Goal: Task Accomplishment & Management: Manage account settings

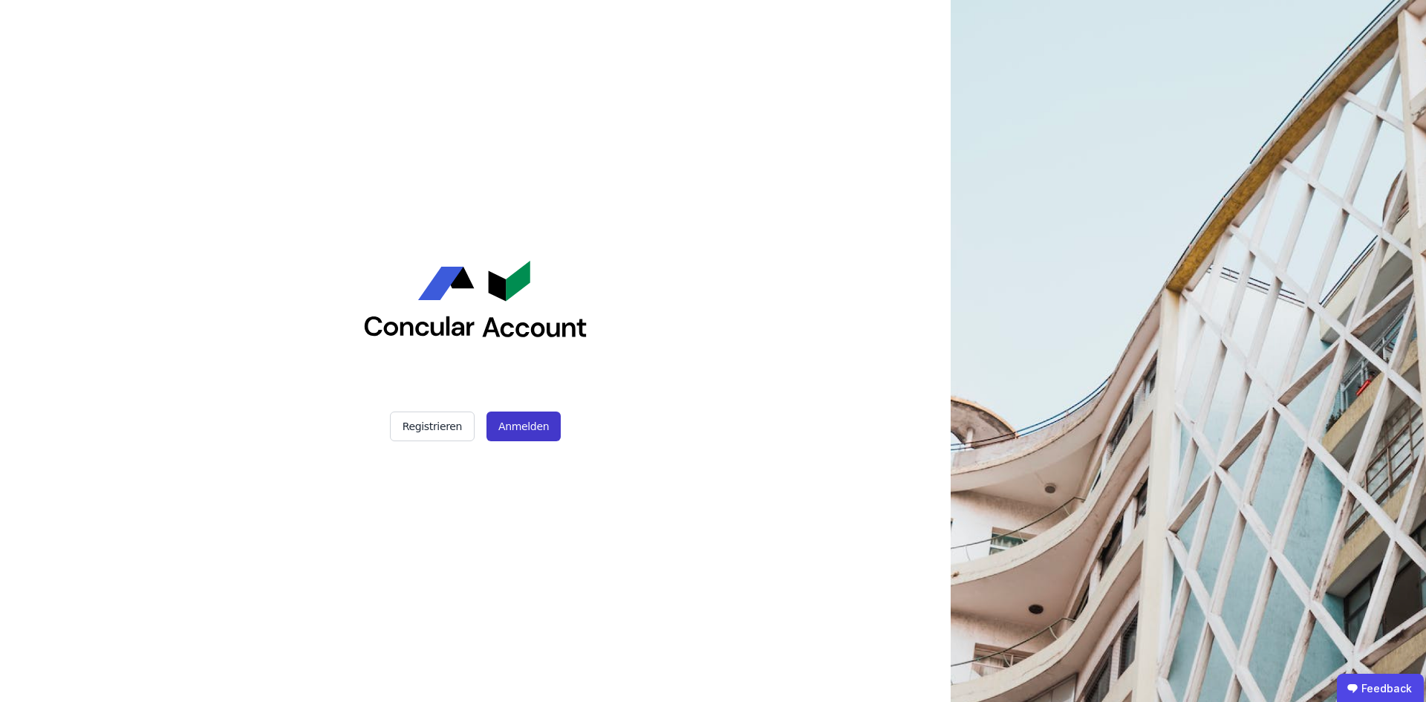
click at [537, 420] on button "Anmelden" at bounding box center [524, 427] width 74 height 30
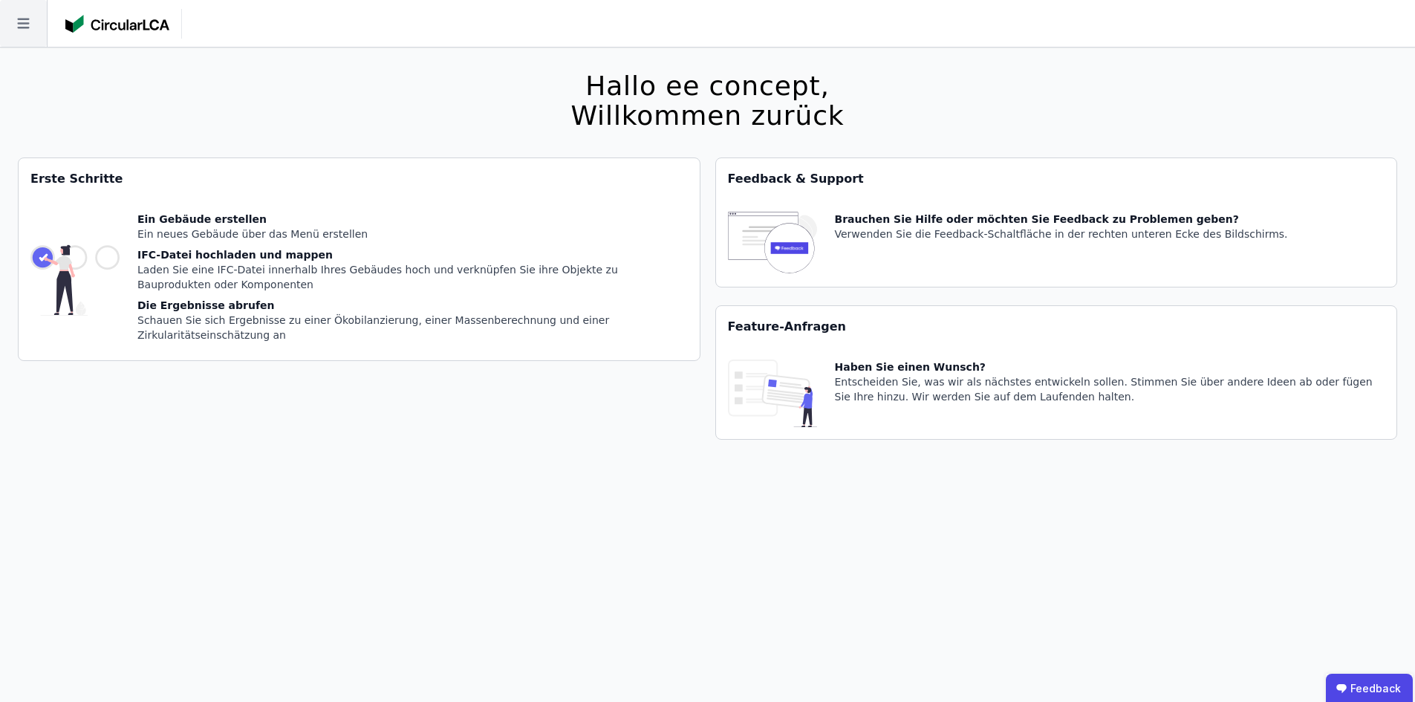
click at [20, 26] on icon at bounding box center [23, 23] width 47 height 47
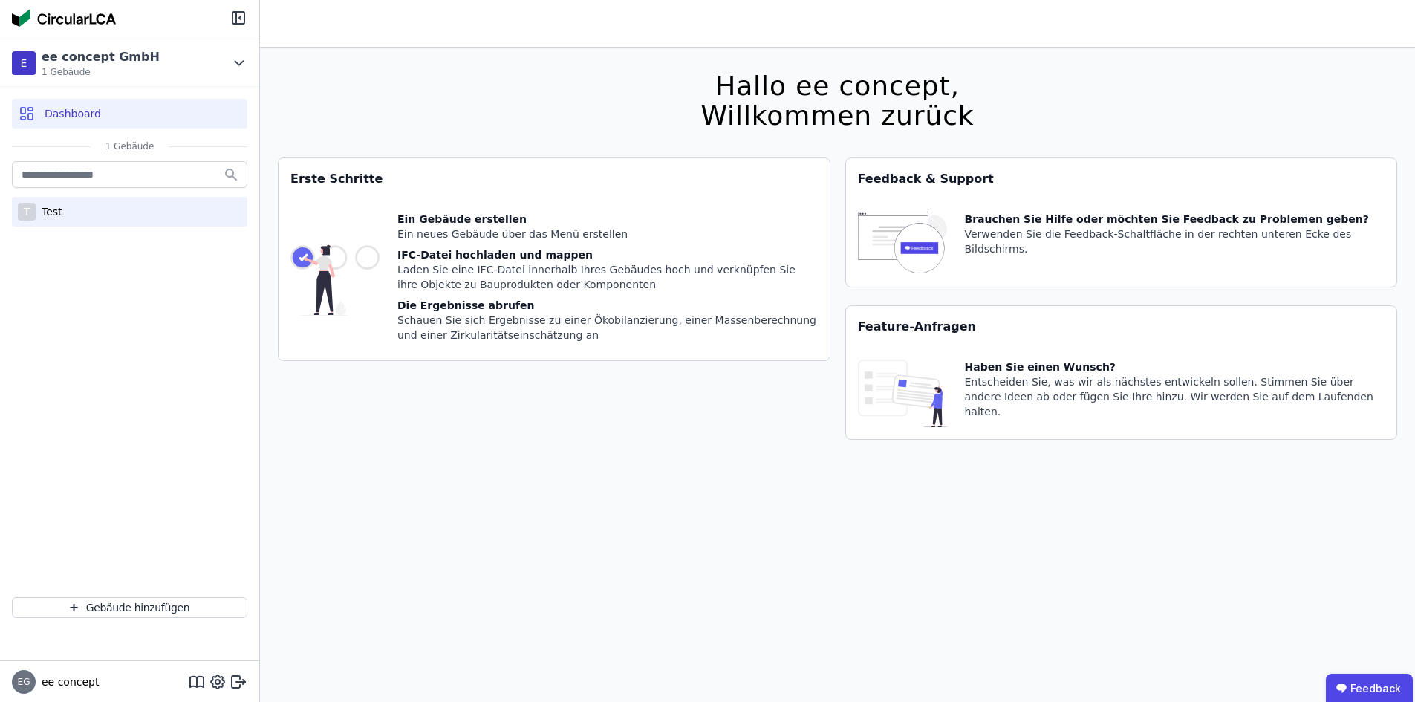
click at [76, 224] on div "T Test" at bounding box center [129, 212] width 235 height 30
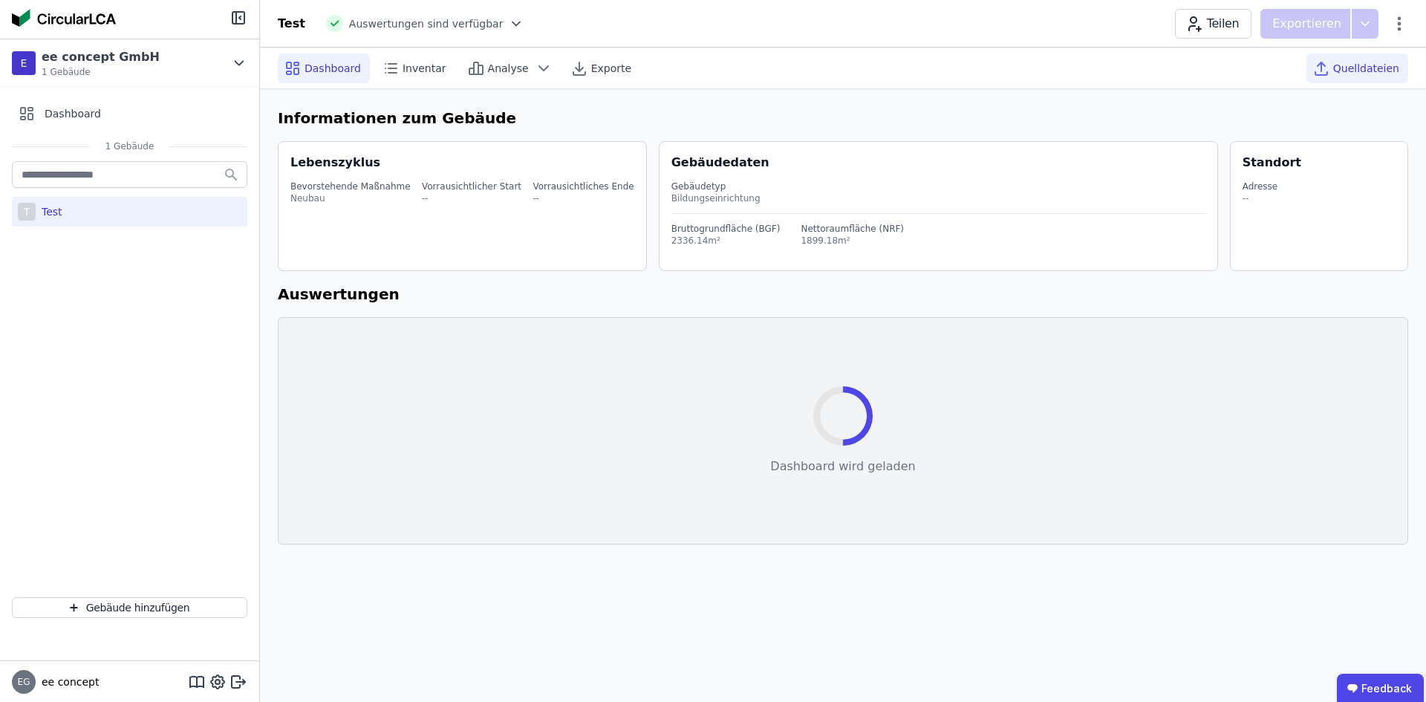
click at [1369, 67] on span "Quelldateien" at bounding box center [1366, 68] width 66 height 15
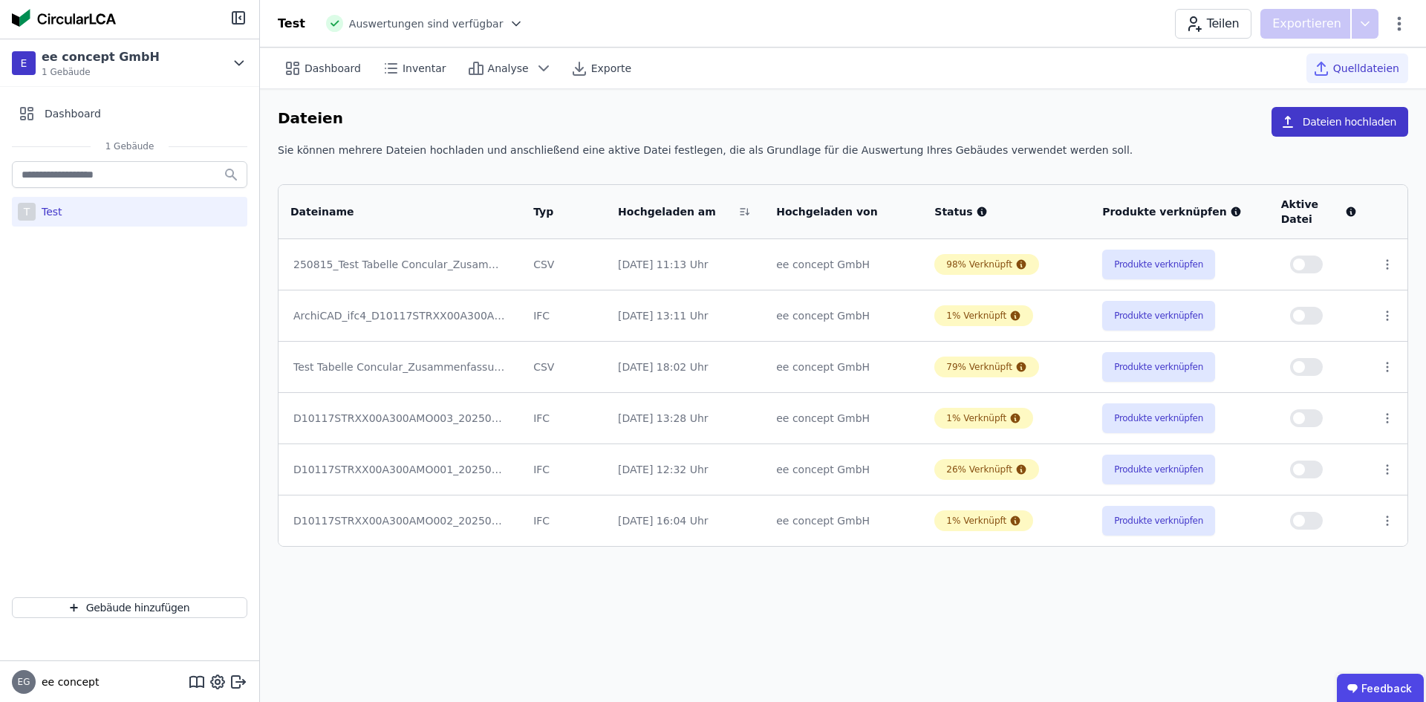
click at [1371, 117] on button "Dateien hochladen" at bounding box center [1340, 122] width 137 height 30
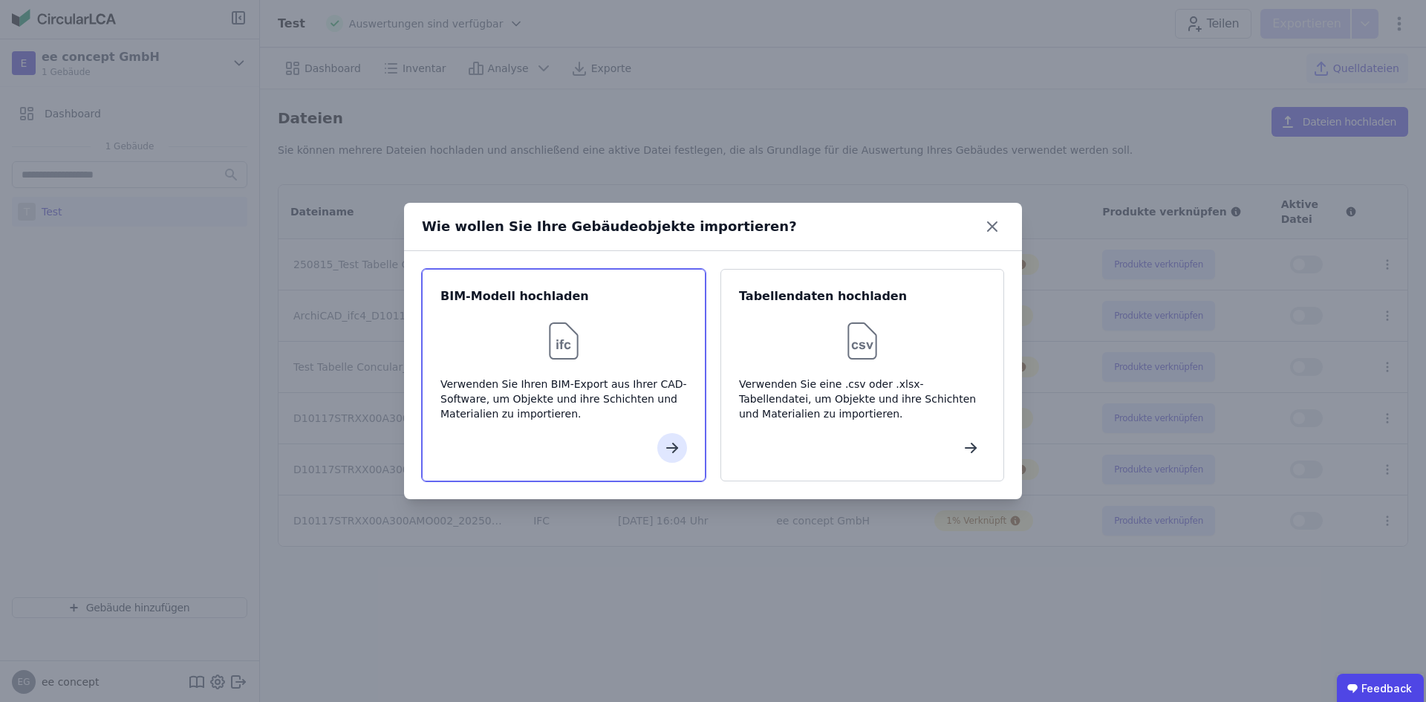
click at [521, 342] on div at bounding box center [564, 341] width 247 height 48
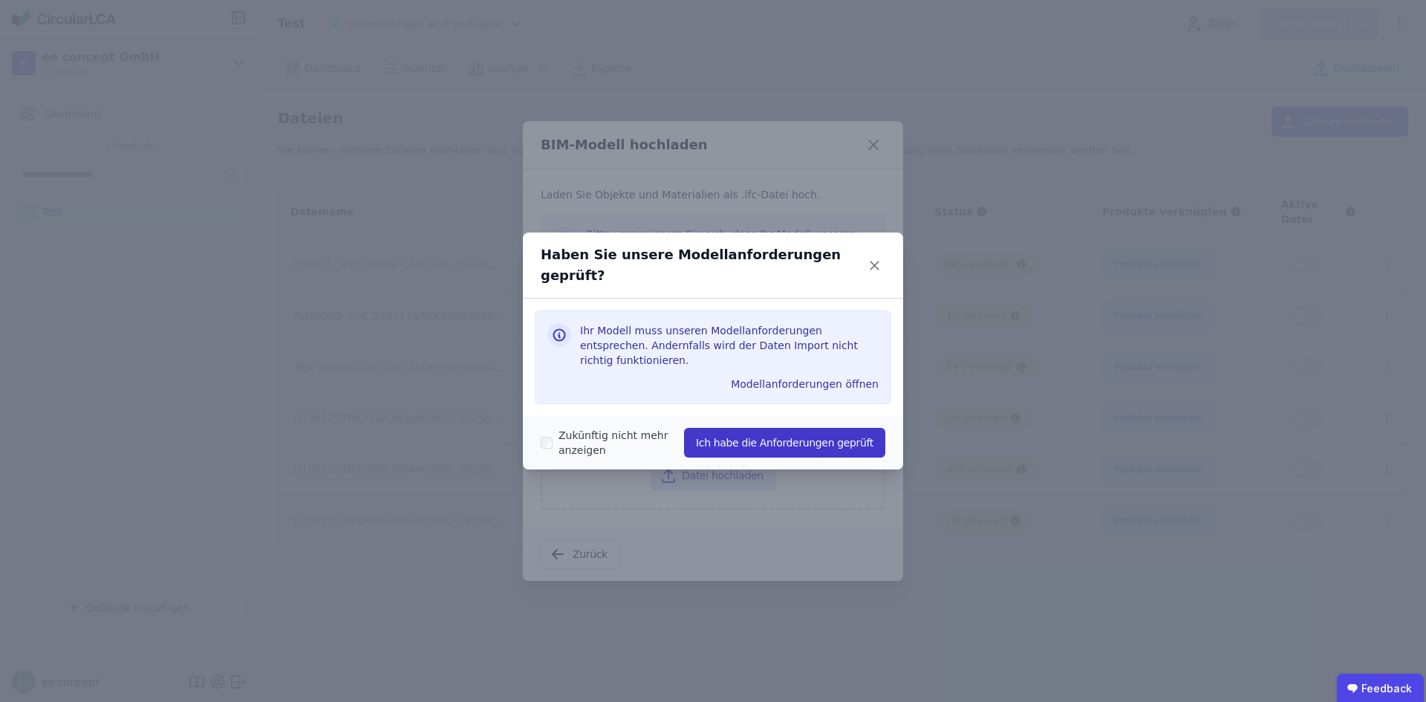
click at [737, 428] on button "Ich habe die Anforderungen geprüft" at bounding box center [784, 443] width 201 height 30
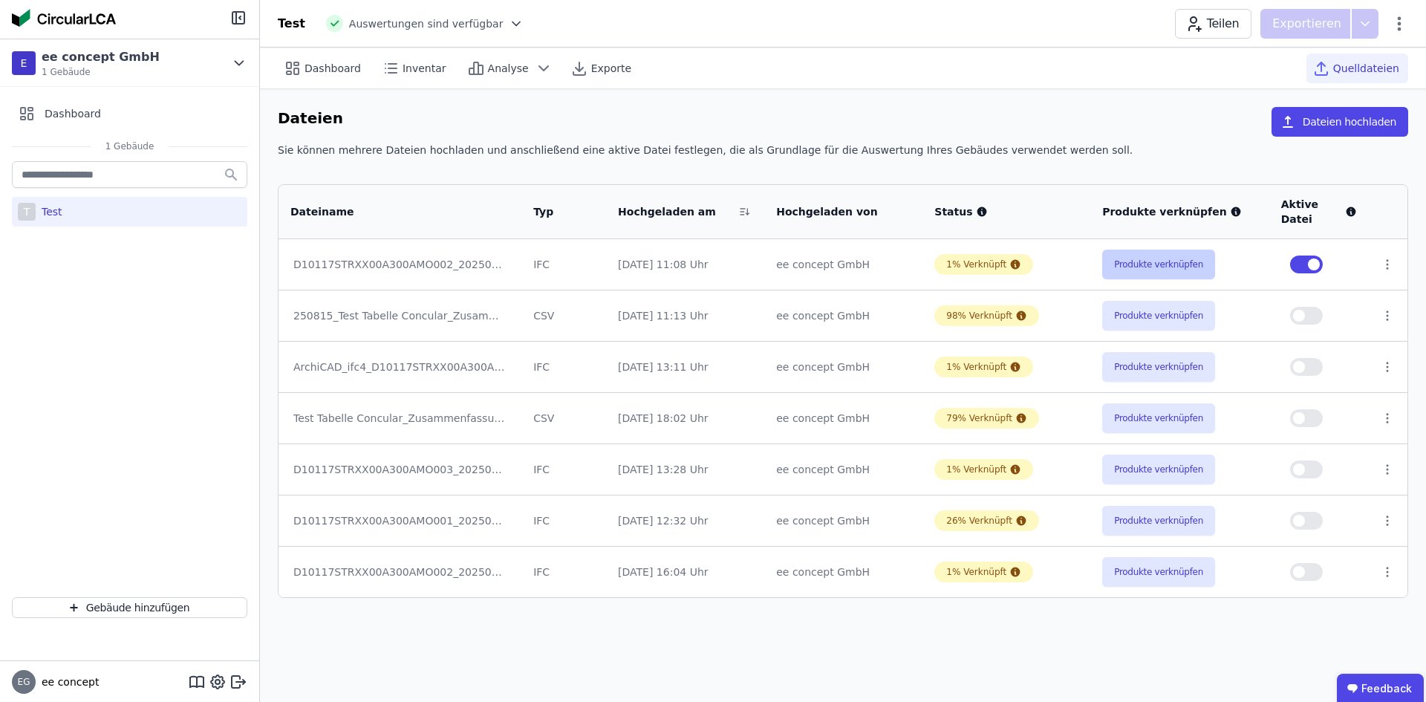
click at [1172, 264] on button "Produkte verknüpfen" at bounding box center [1158, 265] width 113 height 30
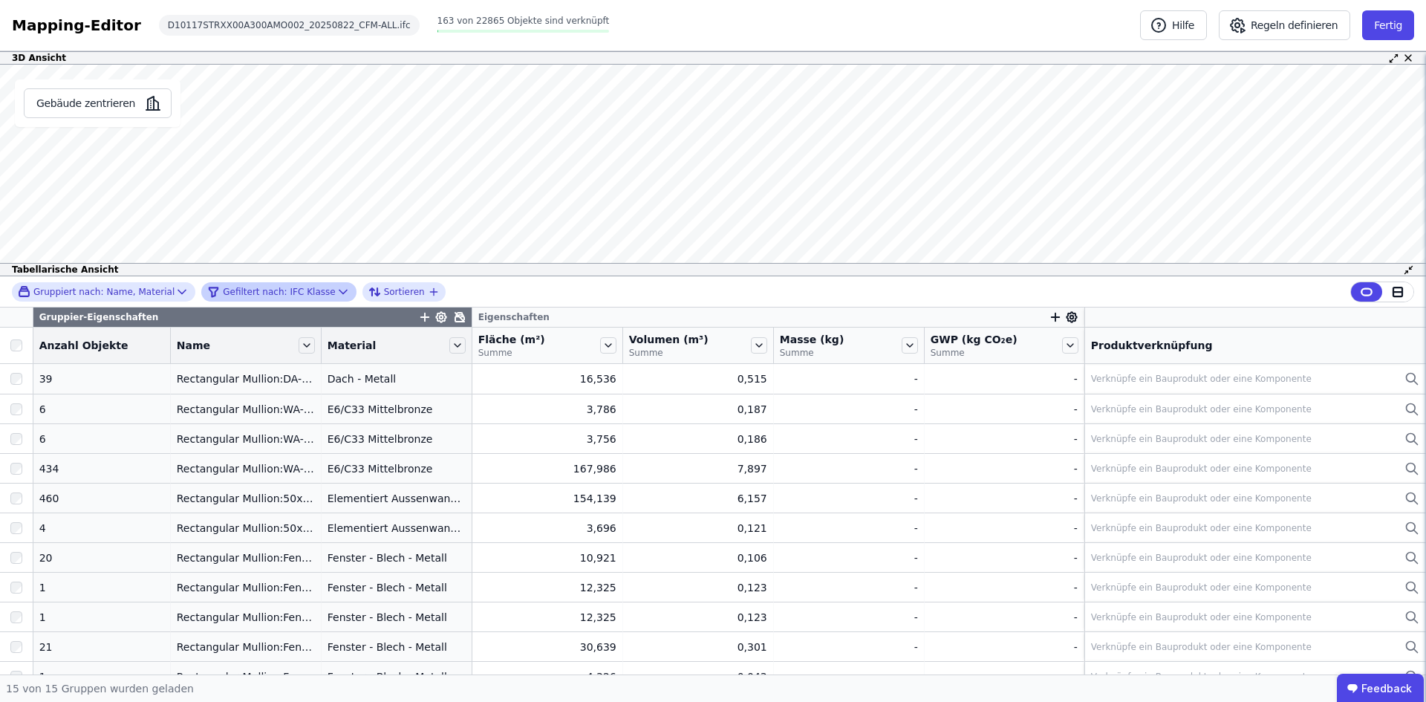
click at [336, 290] on icon at bounding box center [343, 292] width 15 height 15
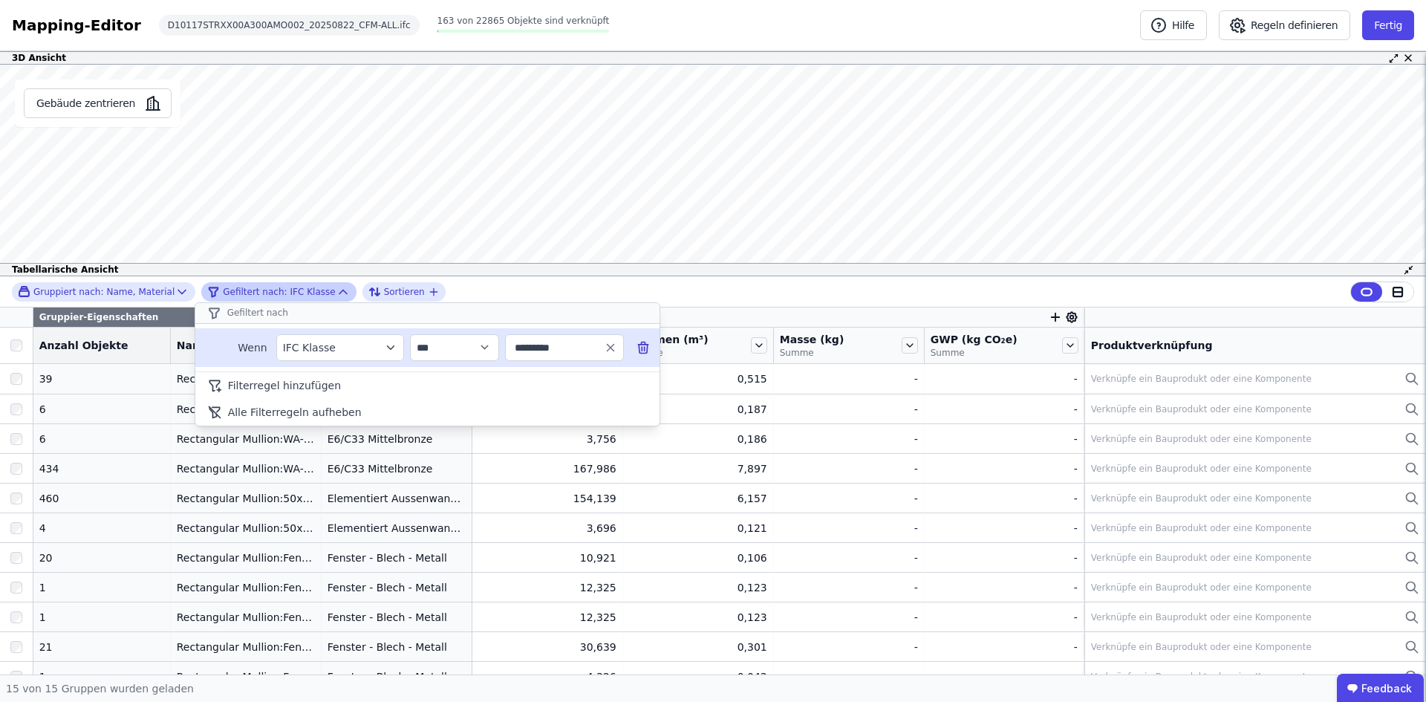
click at [643, 350] on icon at bounding box center [643, 347] width 15 height 15
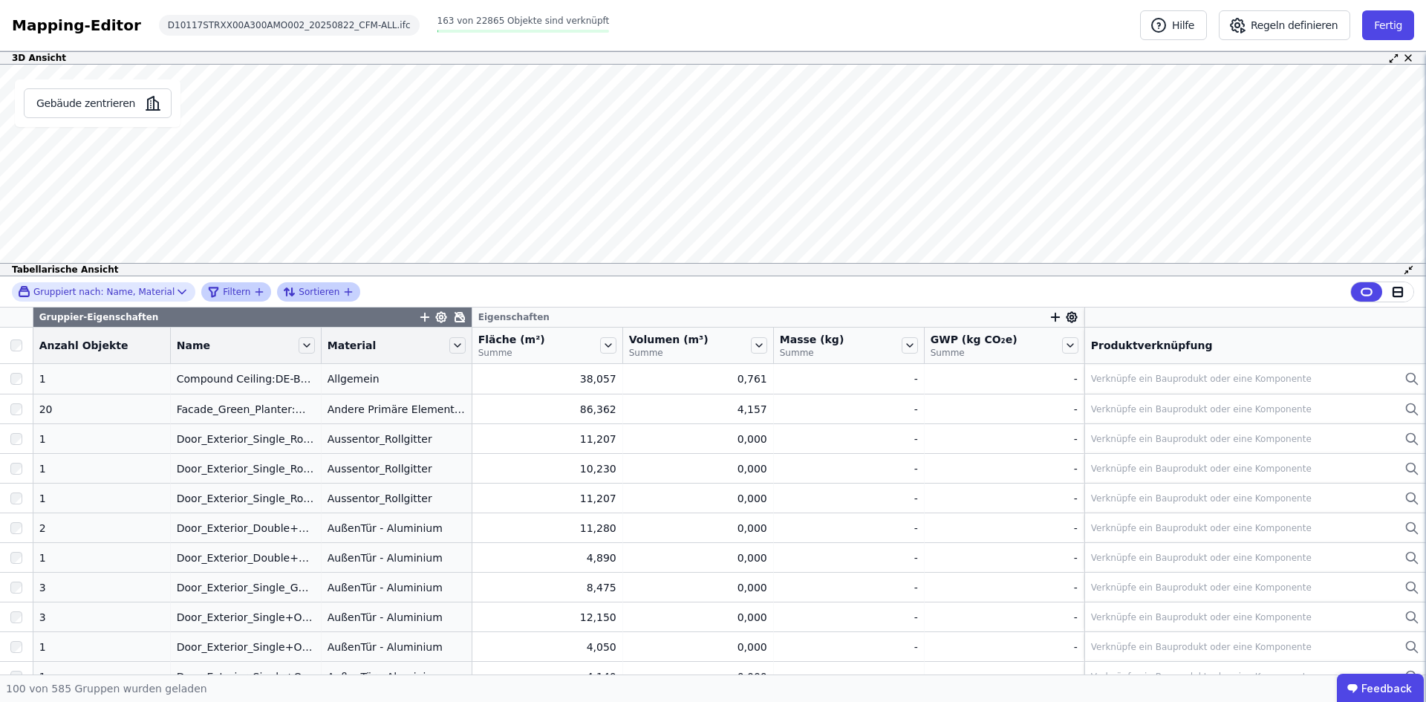
click at [299, 288] on span "Sortieren" at bounding box center [319, 292] width 41 height 12
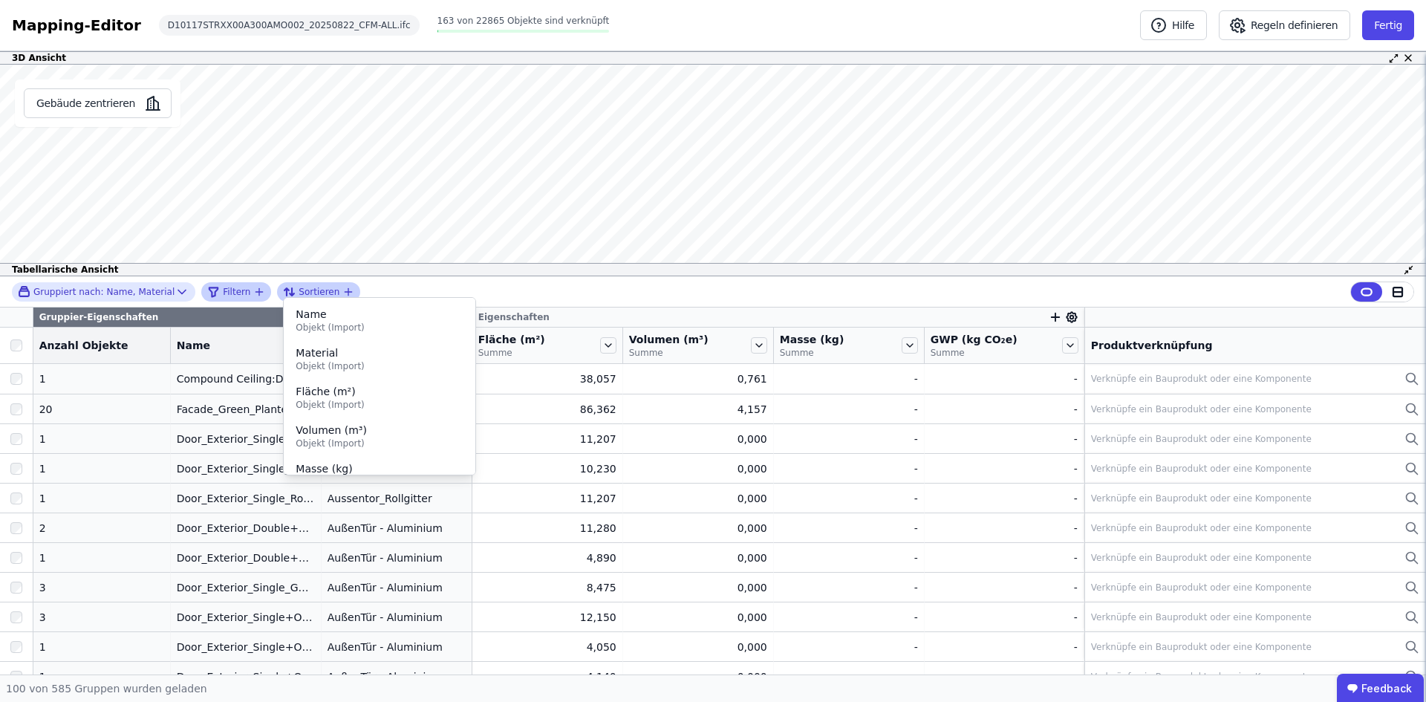
click at [299, 288] on span "Sortieren" at bounding box center [319, 292] width 41 height 12
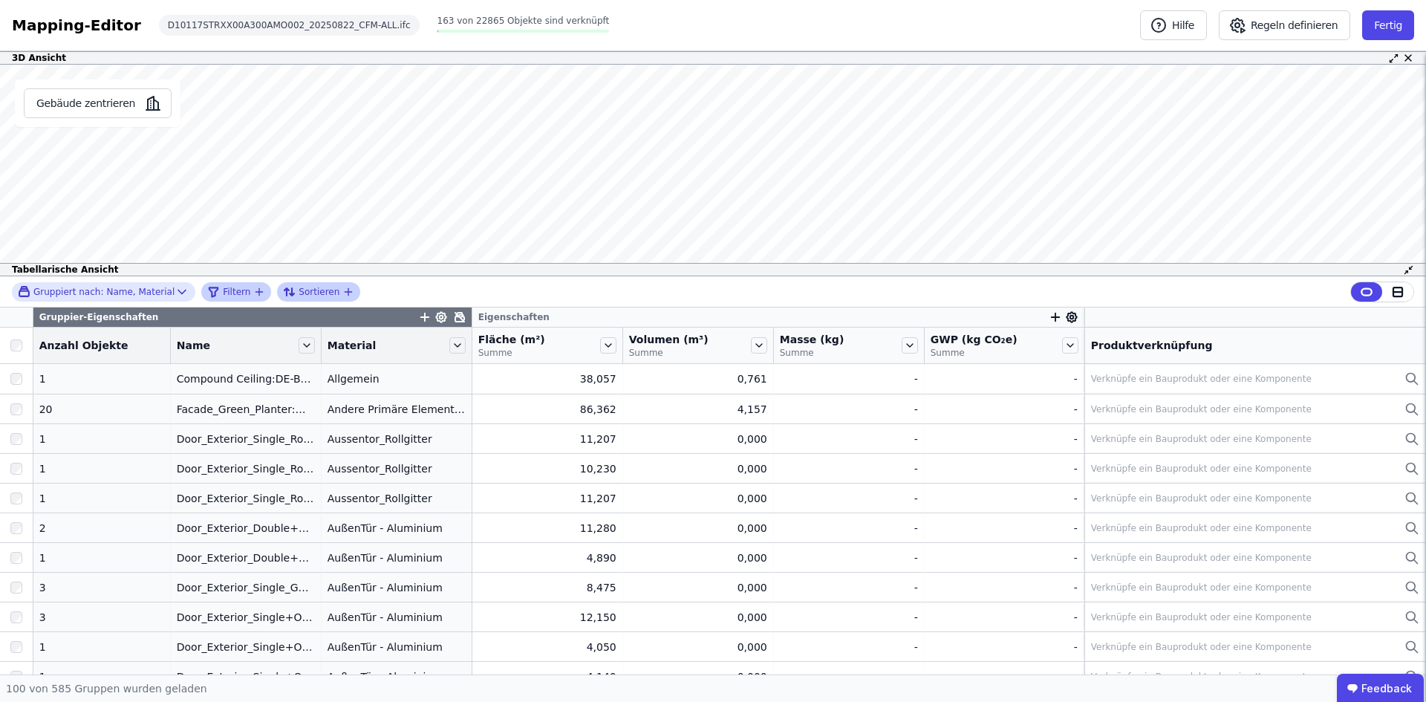
click at [305, 290] on span "Sortieren" at bounding box center [319, 292] width 41 height 12
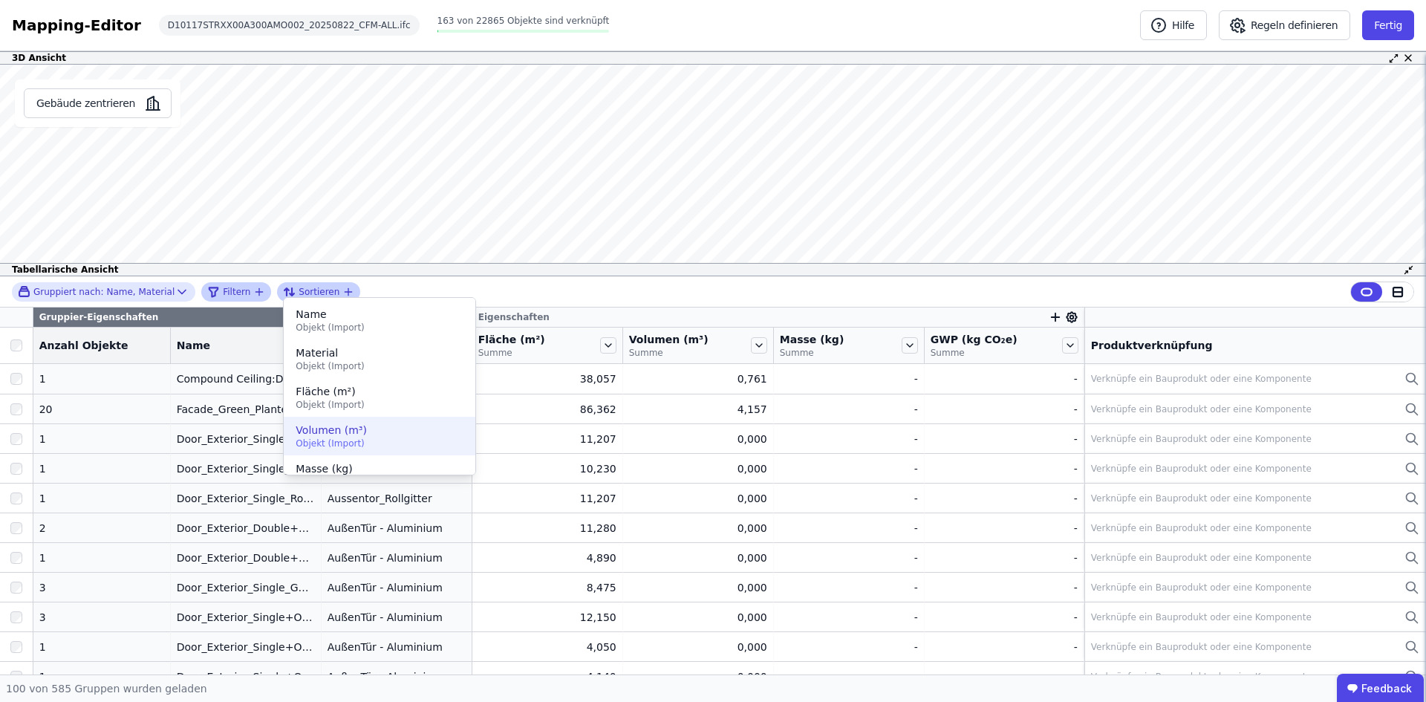
drag, startPoint x: 320, startPoint y: 397, endPoint x: 321, endPoint y: 435, distance: 38.6
click at [321, 435] on ul "Name Objekt (Import) Material Objekt (Import) Fläche (m²) Objekt (Import) Volum…" at bounding box center [379, 386] width 193 height 178
click at [321, 435] on span "Volumen (m³)" at bounding box center [380, 430] width 168 height 15
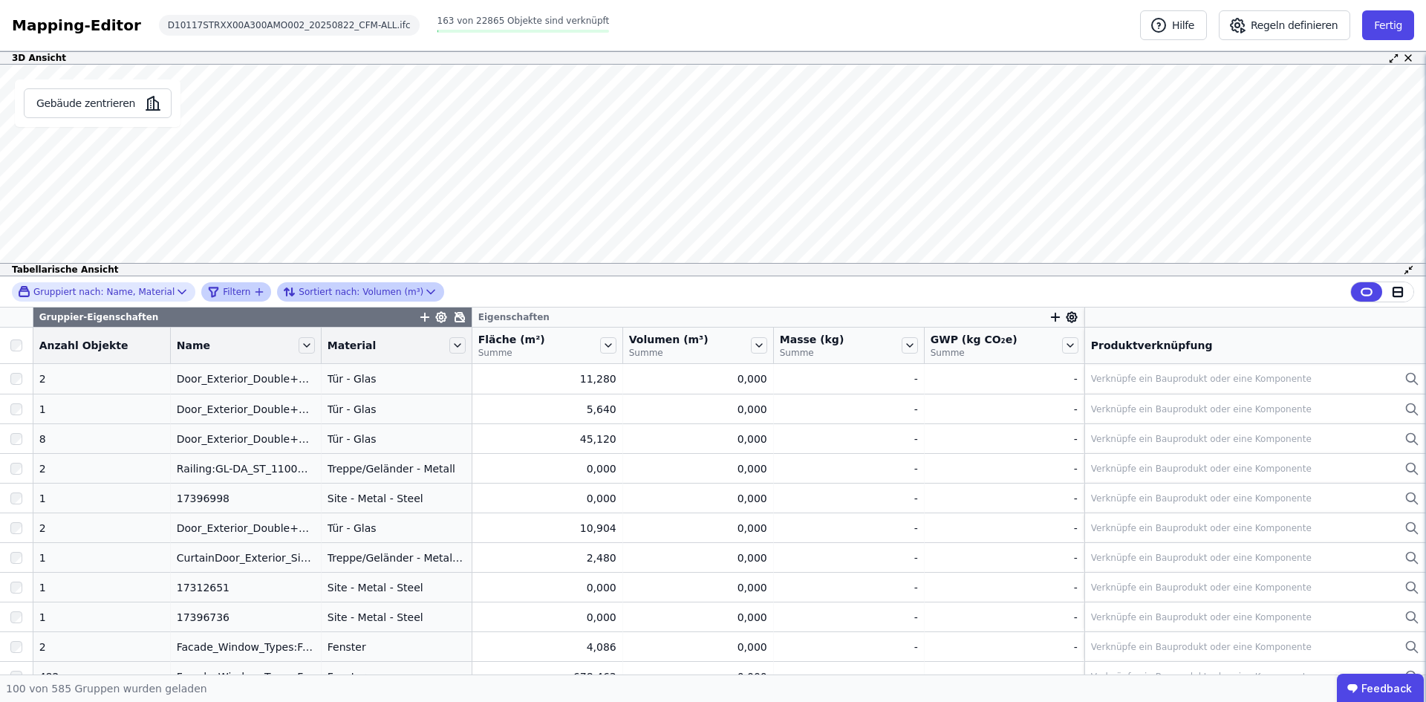
click at [423, 290] on icon at bounding box center [430, 292] width 15 height 15
click at [462, 288] on div "Gruppiert nach: Name, Material Filtern Sortiert nach: Volumen (m³)" at bounding box center [713, 291] width 1426 height 31
click at [1274, 25] on button "Regeln definieren" at bounding box center [1284, 25] width 131 height 30
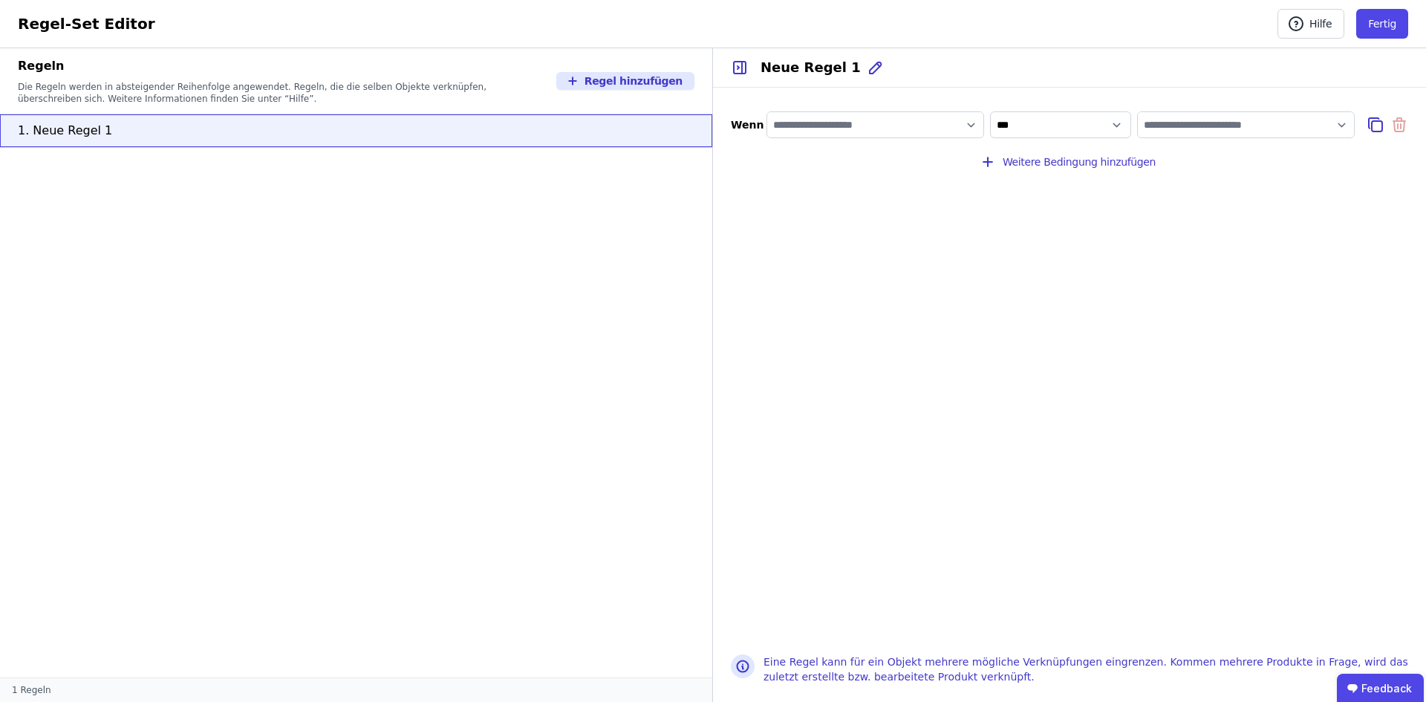
click at [975, 126] on input "filter_by" at bounding box center [875, 124] width 216 height 27
click at [894, 182] on div "Importierte Eigenschaften" at bounding box center [847, 182] width 136 height 15
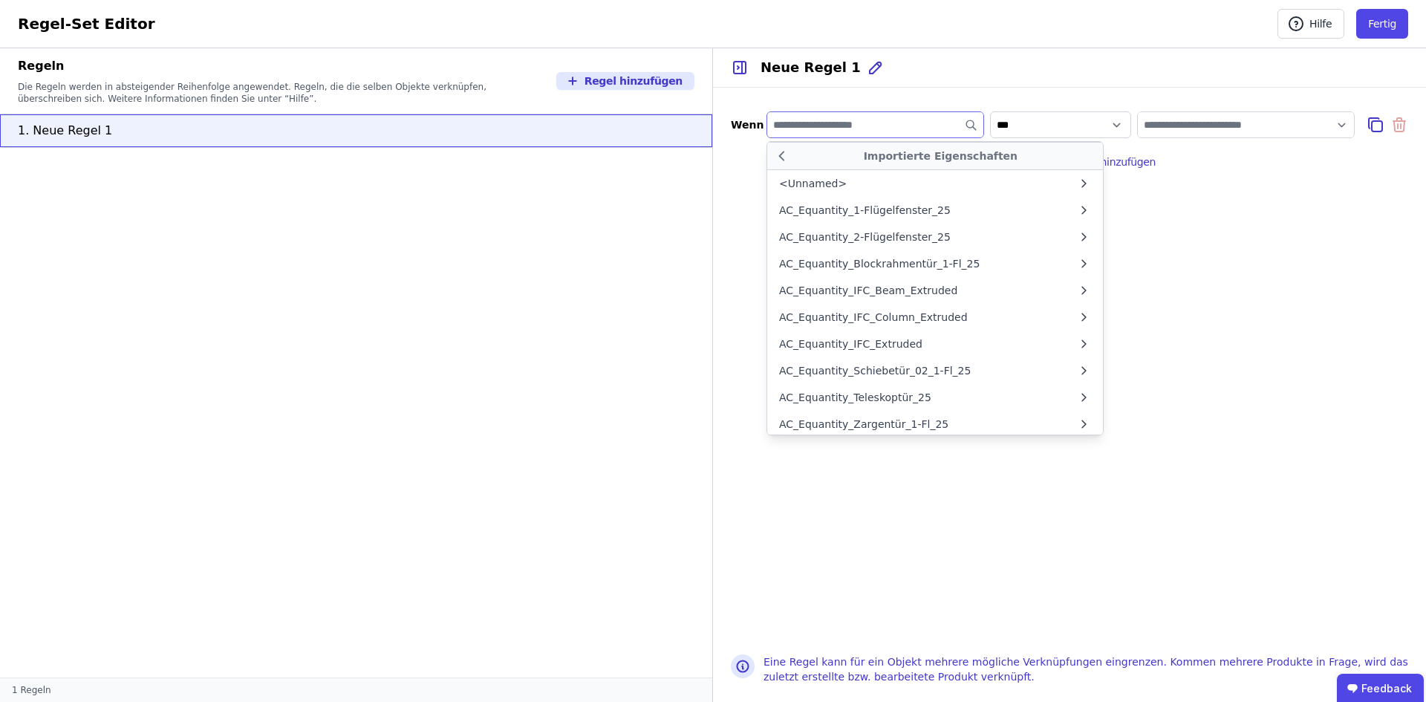
click at [1213, 300] on div "Wenn Importierte Eigenschaften <Unnamed> AC_Equantity_1-Flügelfenster_25 AC_Equ…" at bounding box center [1069, 362] width 713 height 549
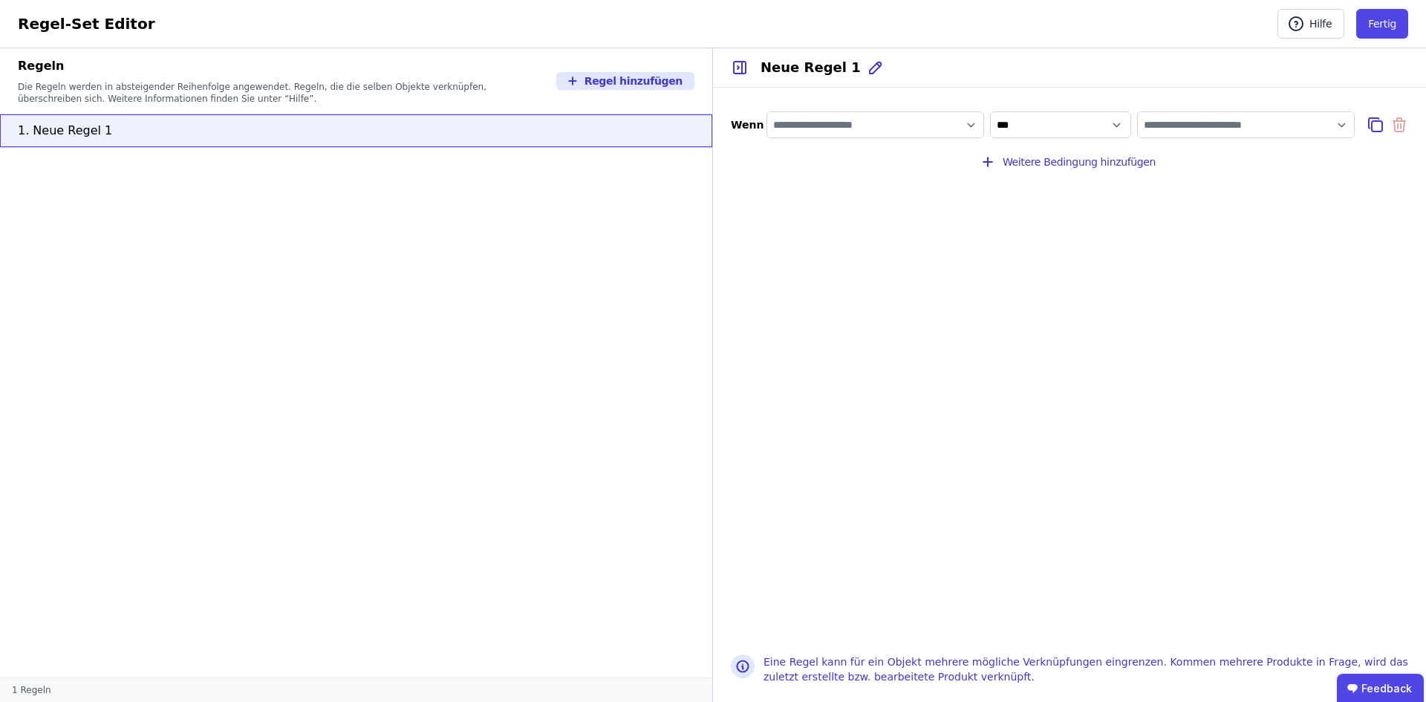
click at [874, 130] on input "filter_by" at bounding box center [875, 124] width 216 height 27
click at [860, 160] on div "Concular Eigenschaften" at bounding box center [840, 155] width 123 height 15
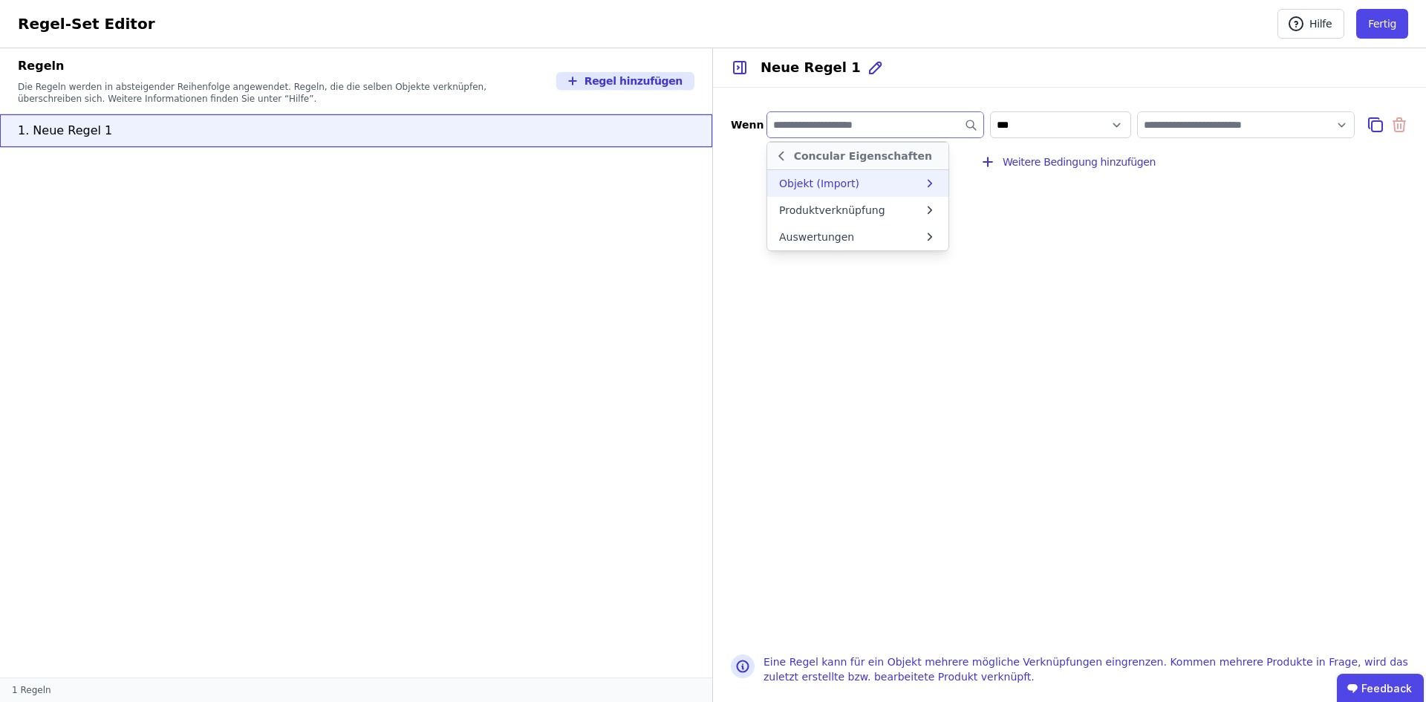
click at [857, 181] on div "Objekt (Import)" at bounding box center [851, 183] width 144 height 15
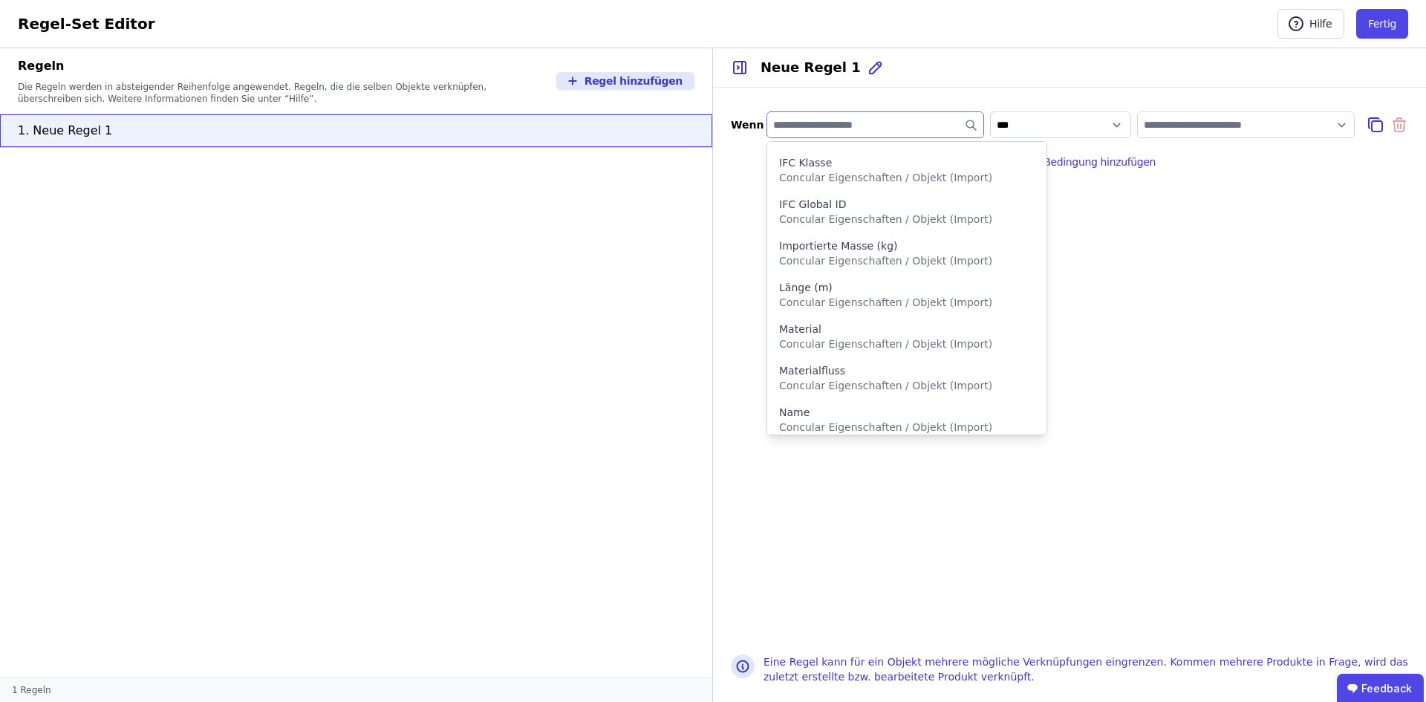
scroll to position [229, 0]
click at [1218, 287] on div "Wenn Objekt (Import) Fläche (m²) Concular Eigenschaften / Objekt (Import) CPX D…" at bounding box center [1069, 362] width 713 height 549
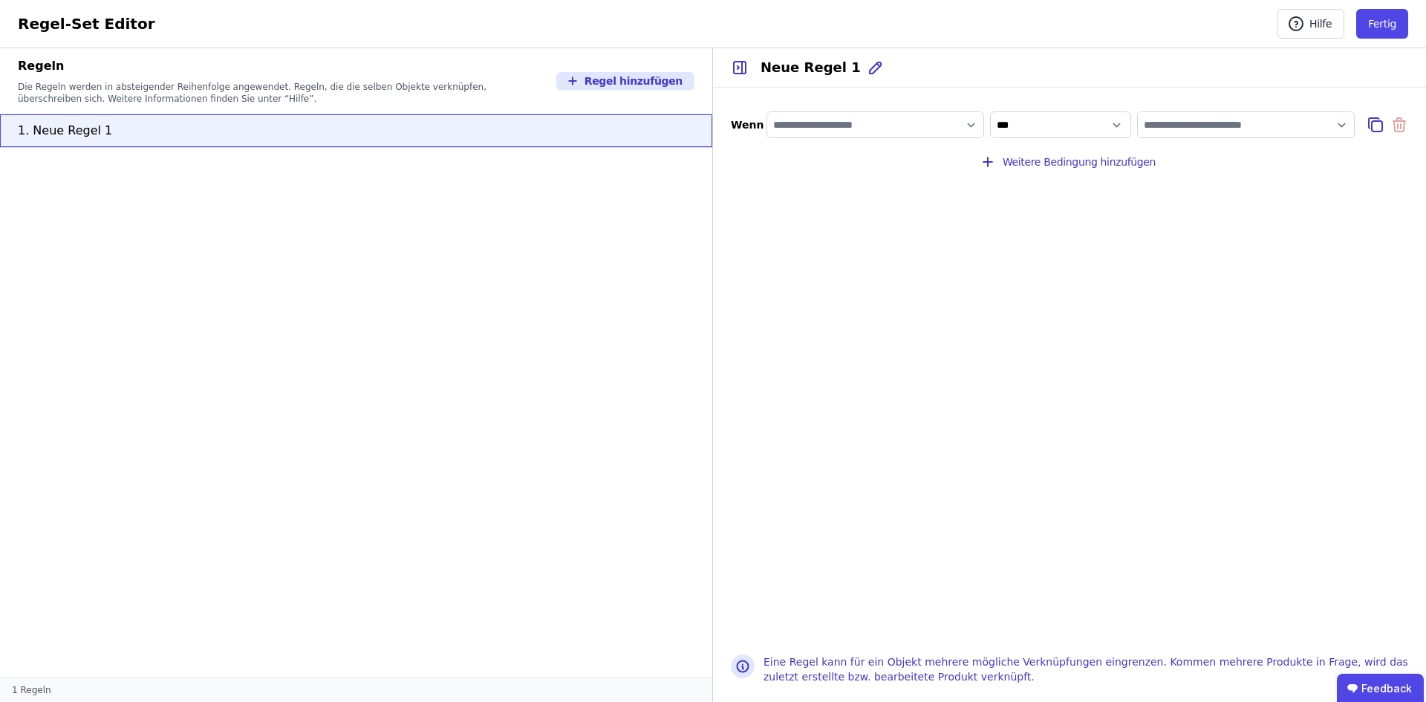
click at [926, 123] on input "filter_by" at bounding box center [875, 124] width 216 height 27
click at [923, 155] on icon at bounding box center [929, 155] width 13 height 15
drag, startPoint x: 1056, startPoint y: 276, endPoint x: 1027, endPoint y: 257, distance: 34.4
click at [1043, 267] on div "**********" at bounding box center [1069, 362] width 713 height 549
click at [898, 128] on input "filter_by" at bounding box center [875, 124] width 216 height 27
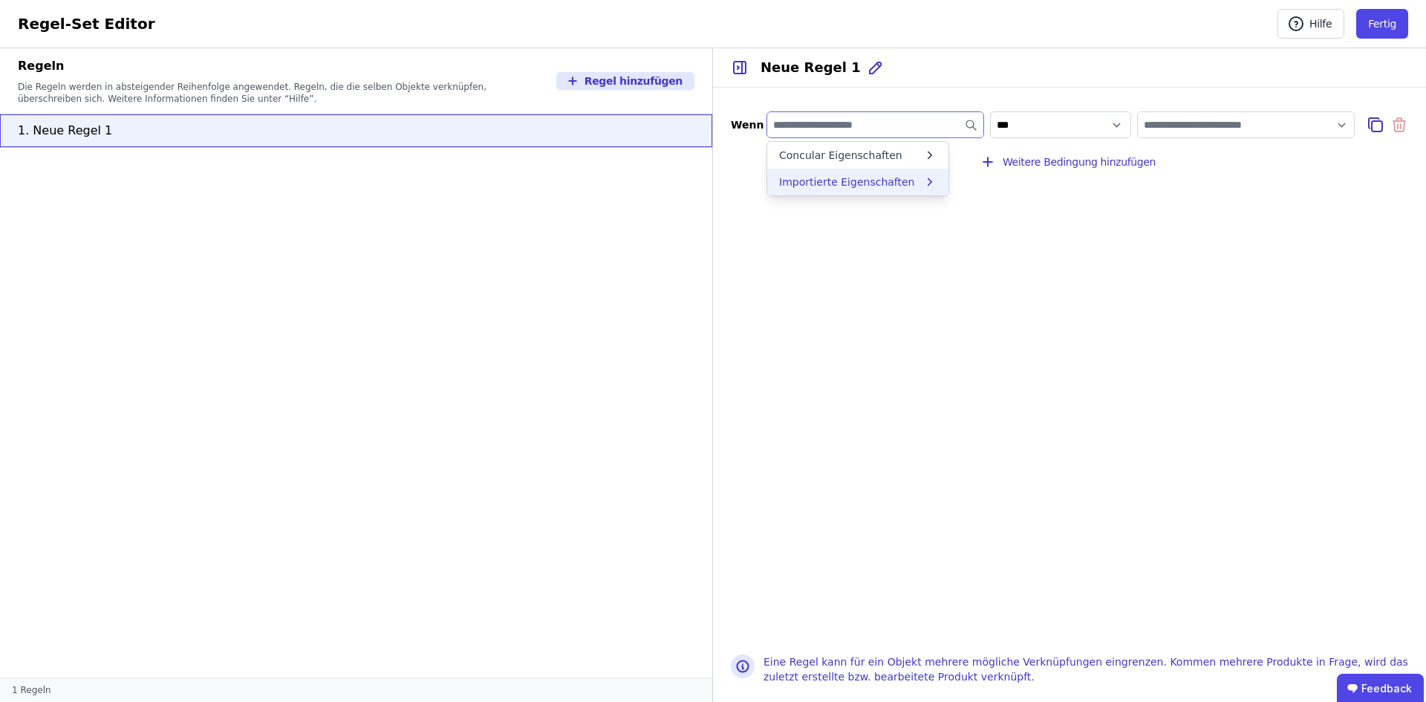
click at [856, 177] on div "Importierte Eigenschaften" at bounding box center [847, 182] width 136 height 15
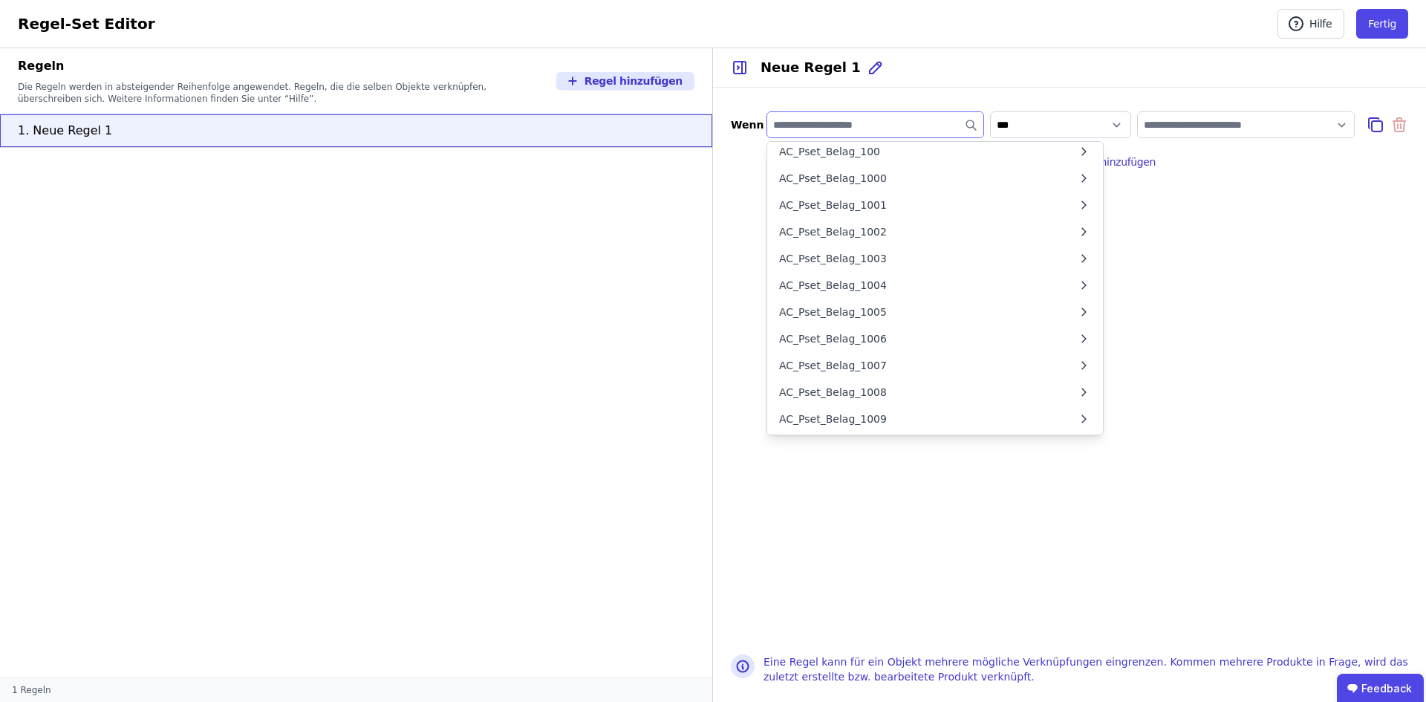
scroll to position [594, 0]
click at [980, 568] on div "Wenn Importierte Eigenschaften <Unnamed> AC_Equantity_1-Flügelfenster_25 AC_Equ…" at bounding box center [1069, 362] width 713 height 549
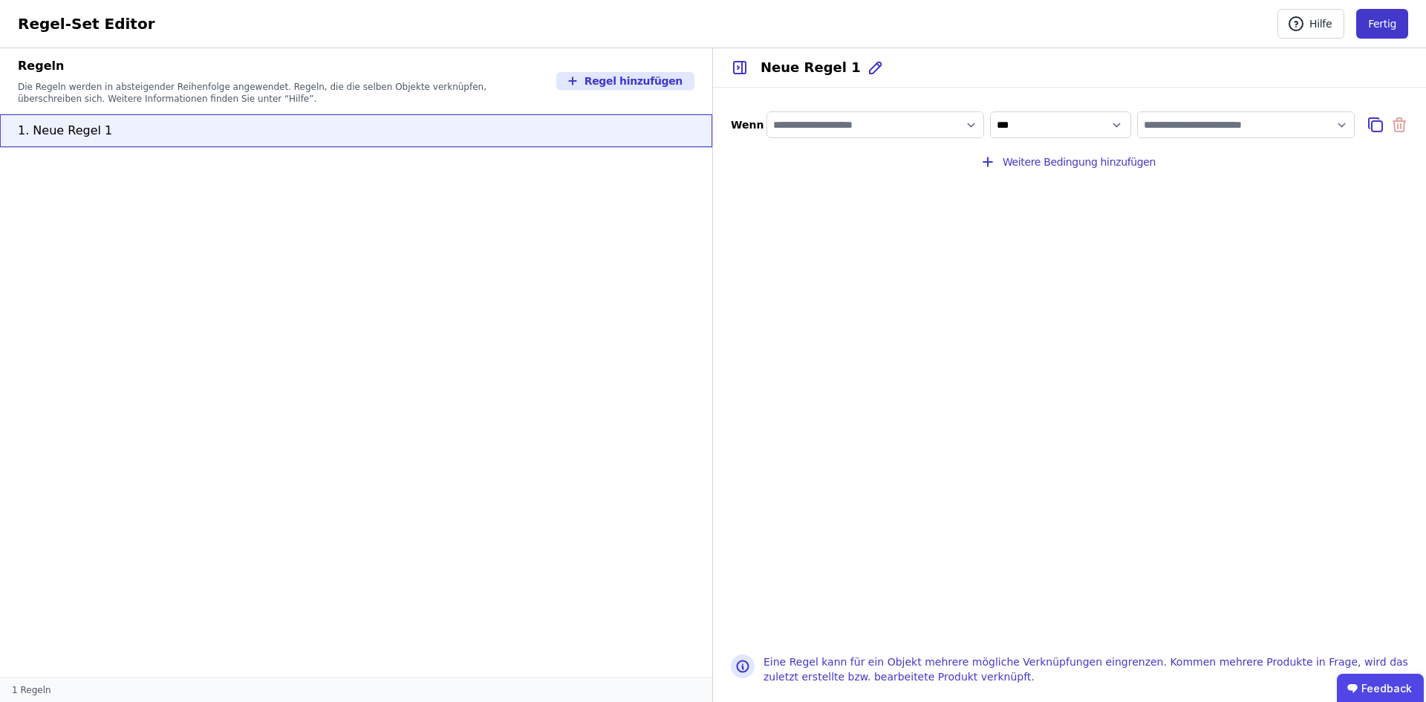
click at [1388, 21] on button "Fertig" at bounding box center [1383, 24] width 52 height 30
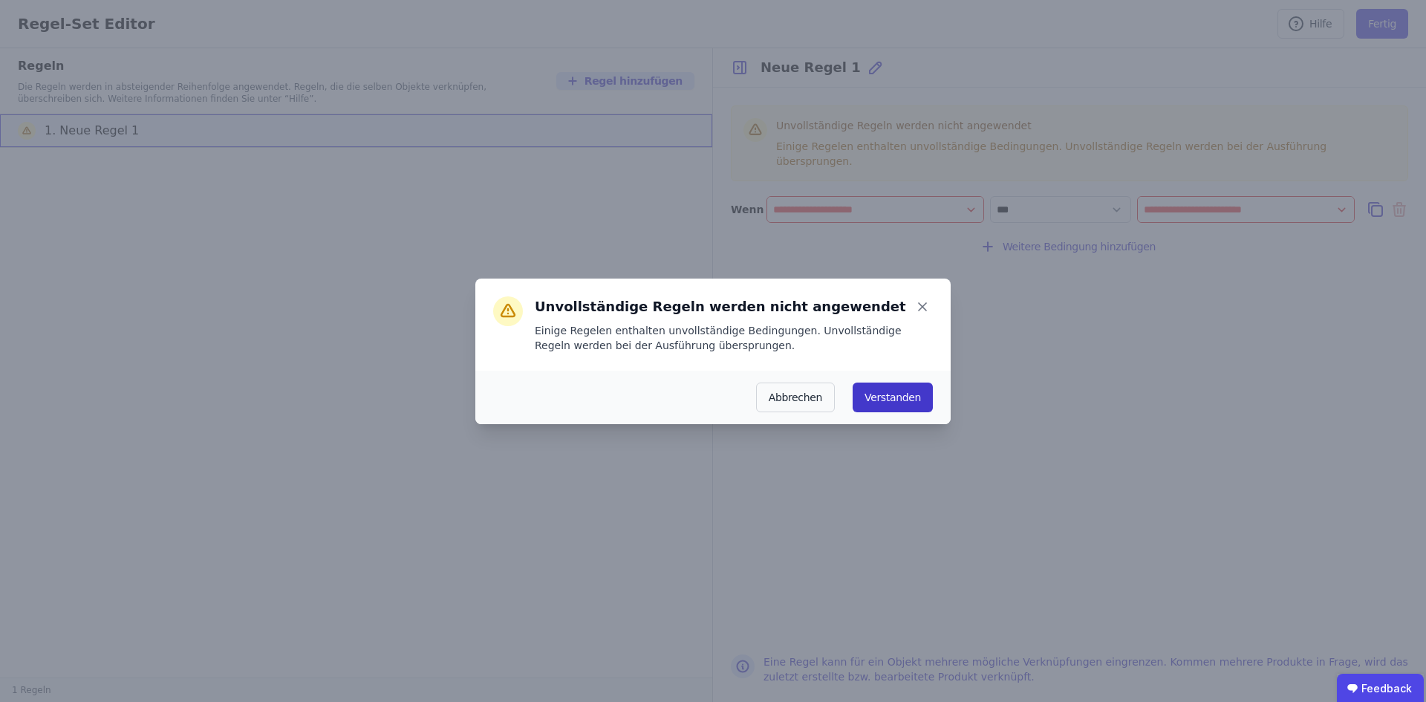
click at [910, 383] on button "Verstanden" at bounding box center [893, 398] width 80 height 30
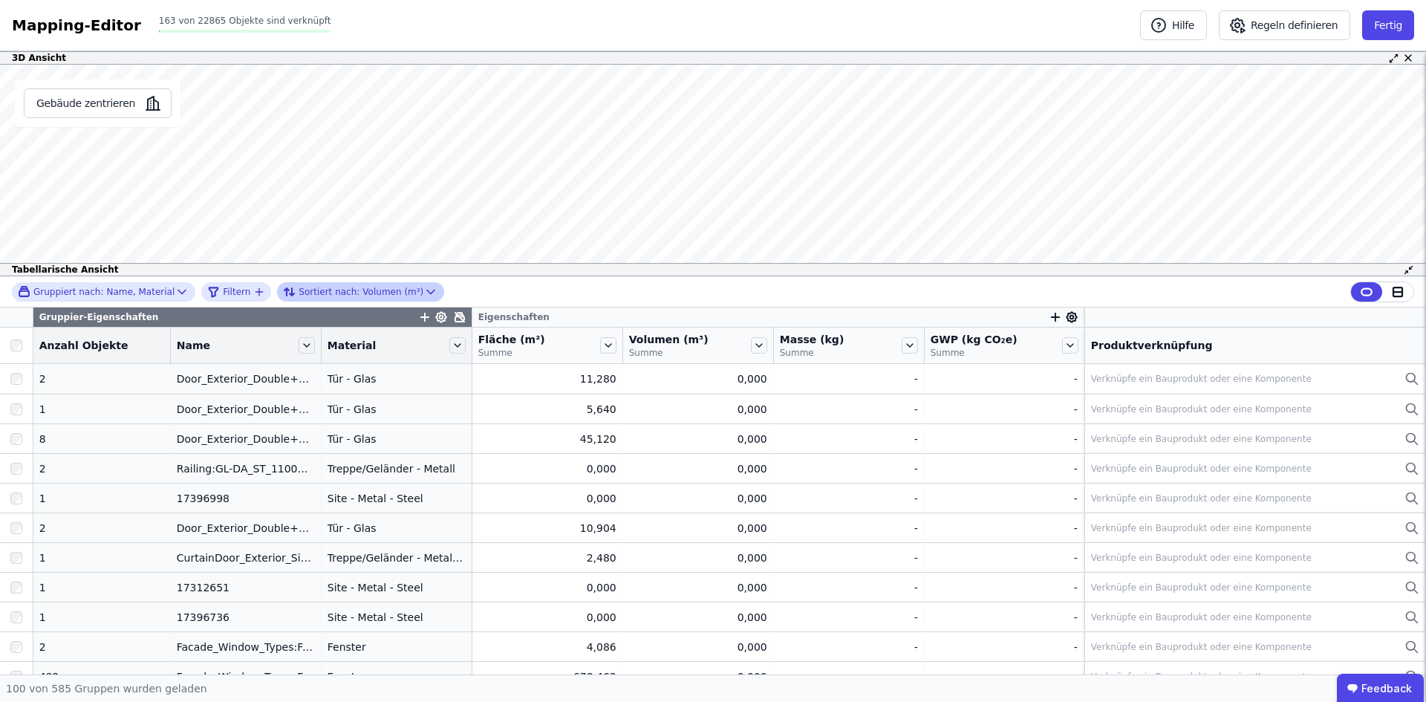
click at [387, 293] on div "Sortiert nach: Volumen (m³)" at bounding box center [353, 292] width 140 height 18
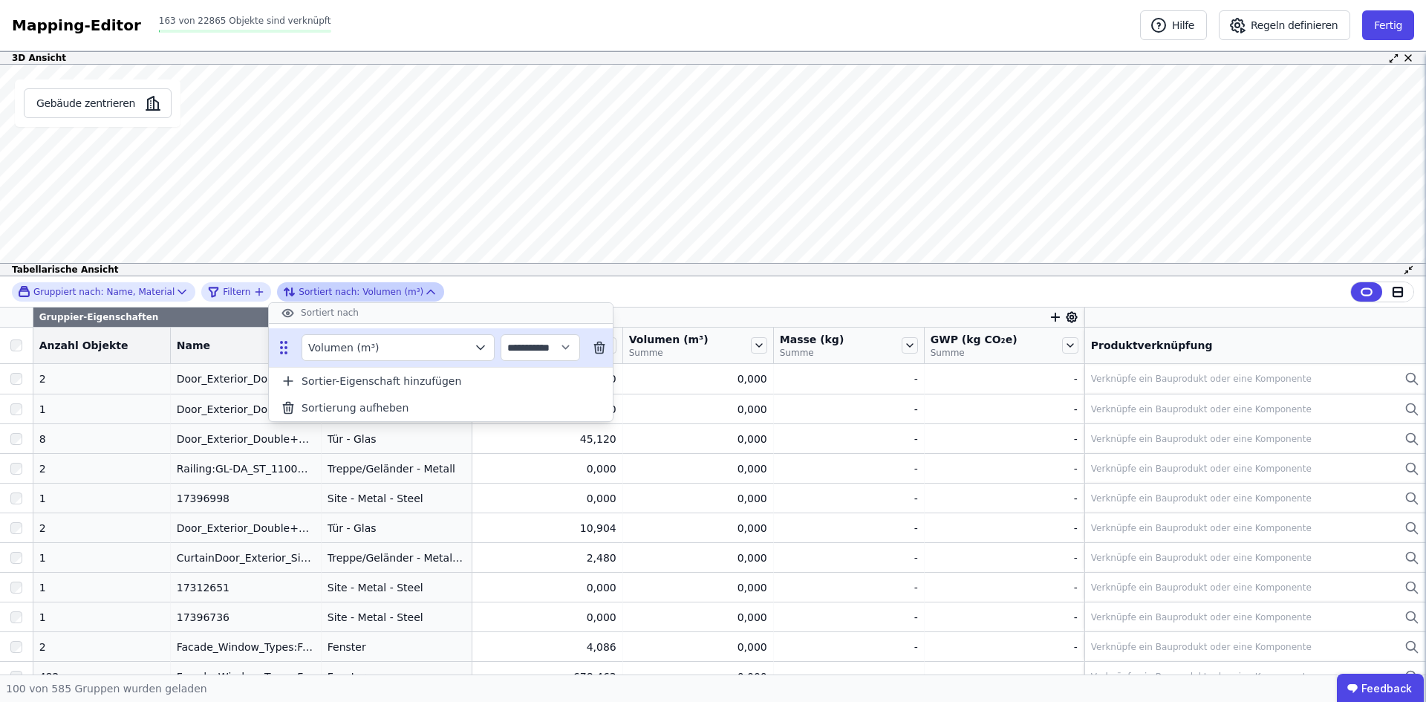
click at [481, 349] on icon "button" at bounding box center [480, 347] width 7 height 4
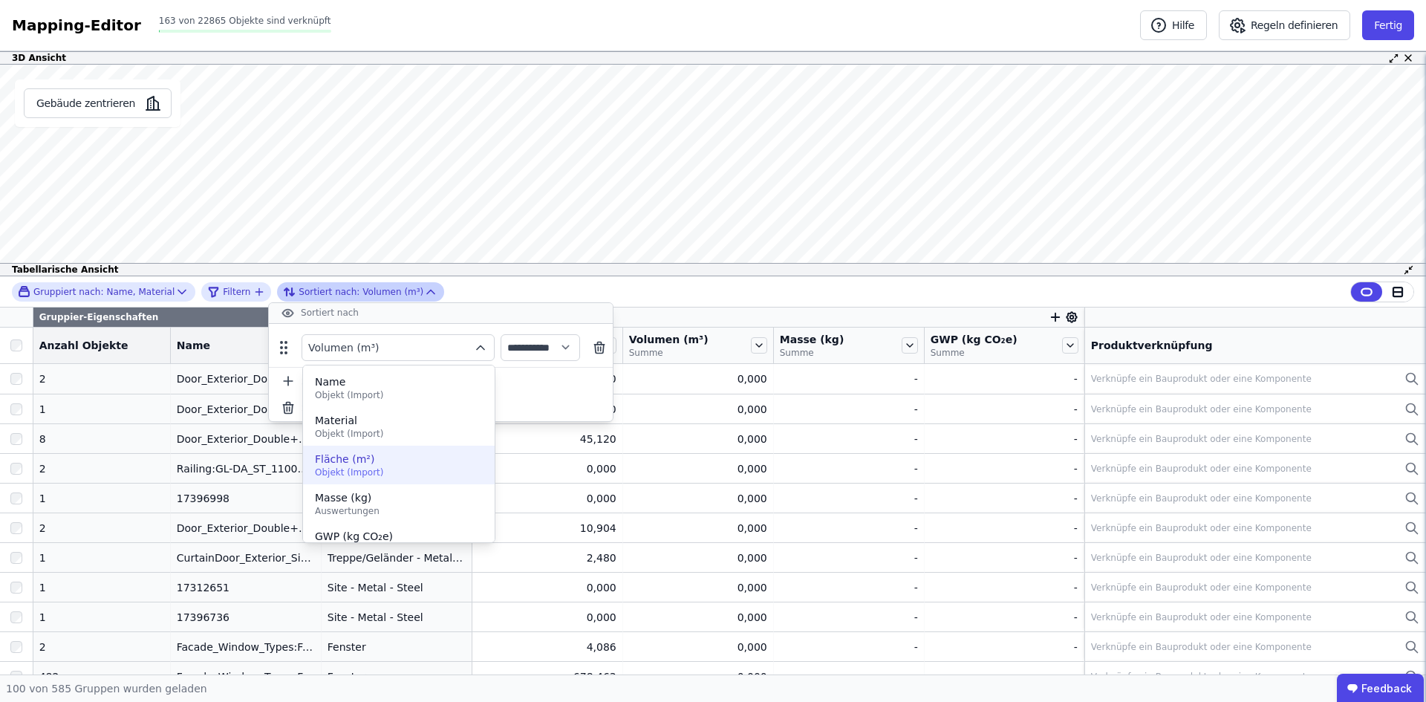
click at [360, 469] on span "Objekt (Import)" at bounding box center [399, 473] width 168 height 12
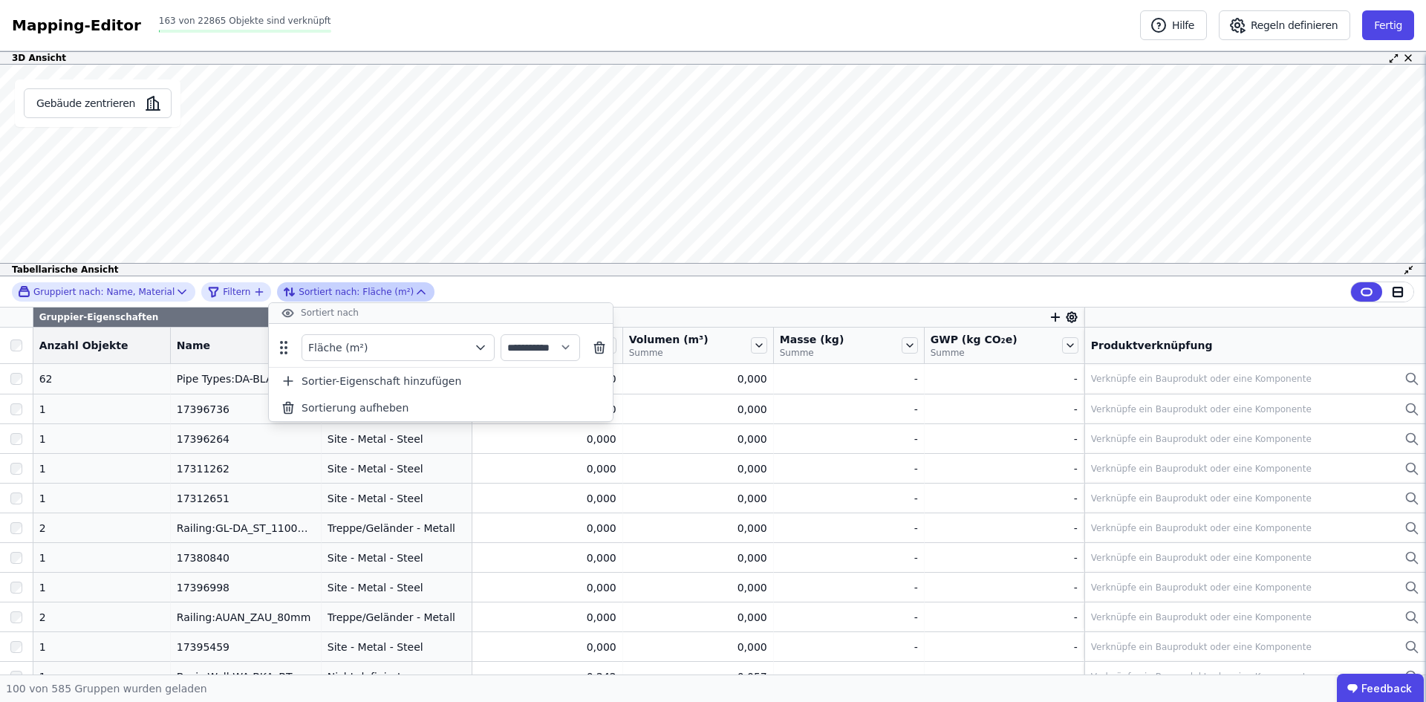
click at [745, 294] on div "**********" at bounding box center [713, 291] width 1426 height 31
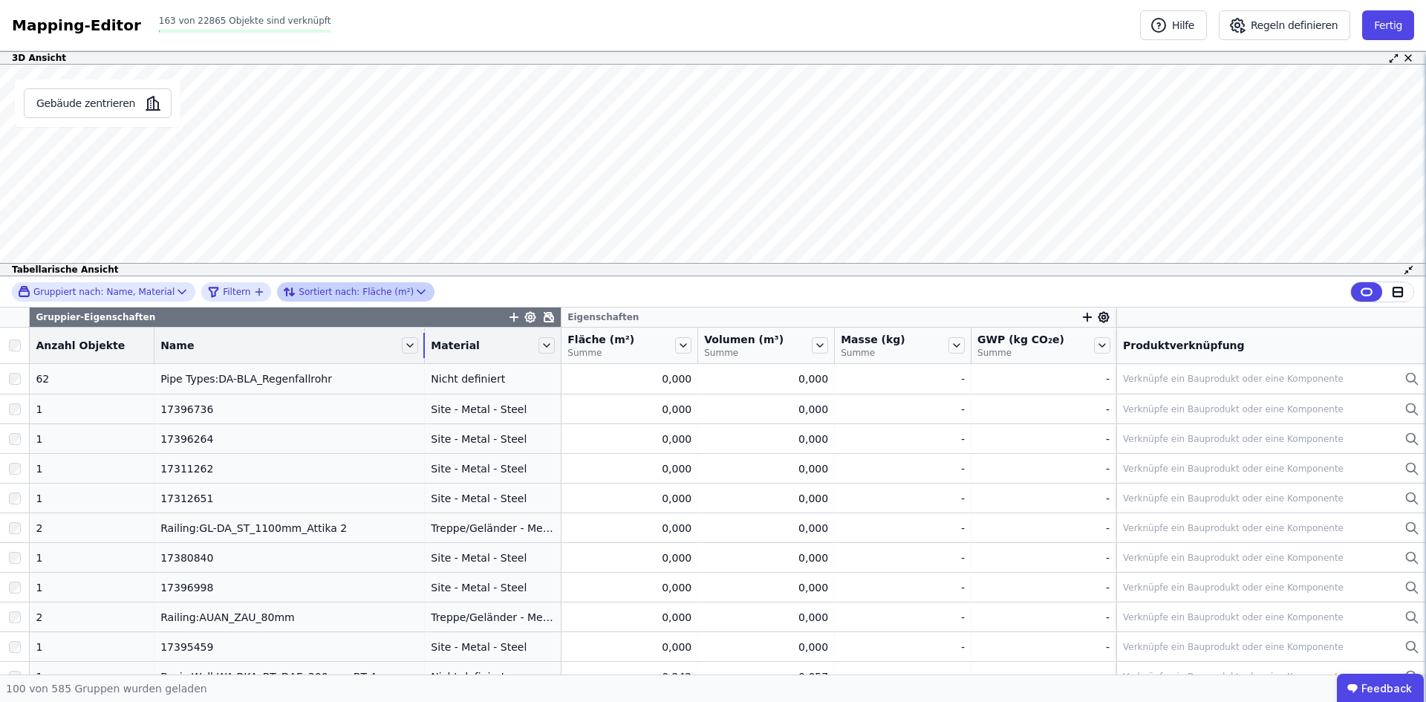
drag, startPoint x: 302, startPoint y: 337, endPoint x: 403, endPoint y: 337, distance: 101.8
click at [403, 337] on div "Name" at bounding box center [290, 345] width 270 height 25
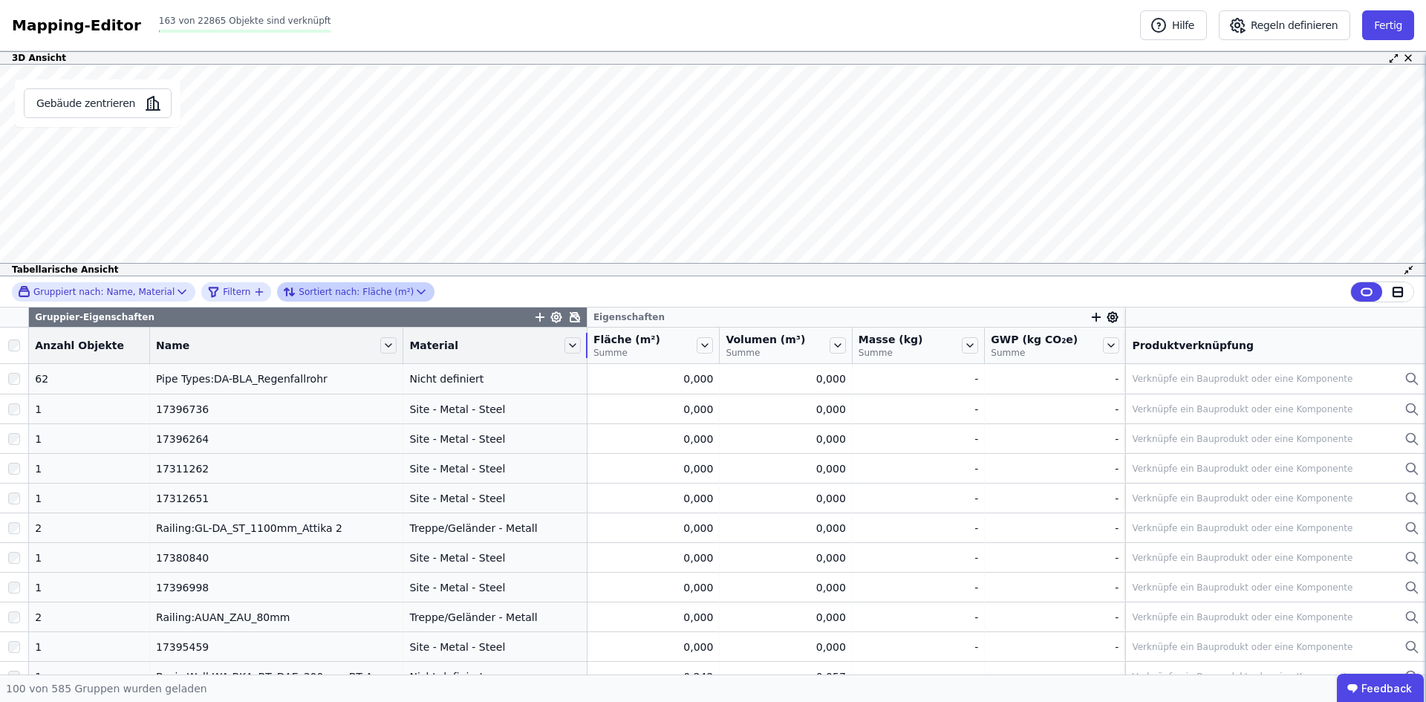
drag, startPoint x: 540, startPoint y: 338, endPoint x: 585, endPoint y: 340, distance: 45.4
click at [585, 340] on tr "Anzahl Objekte Name Material Fläche (m²) Summe Volumen (m³) Summe Masse (kg) Su…" at bounding box center [713, 346] width 1426 height 36
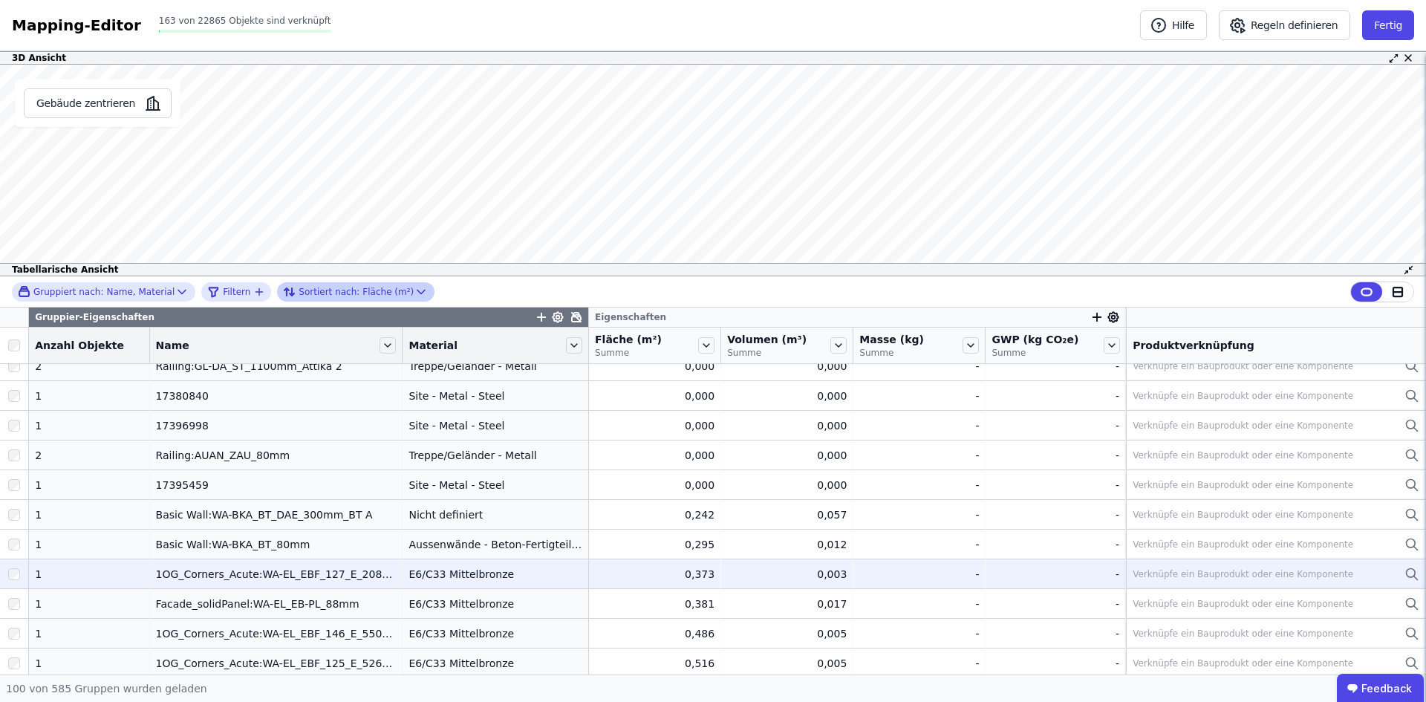
scroll to position [74, 0]
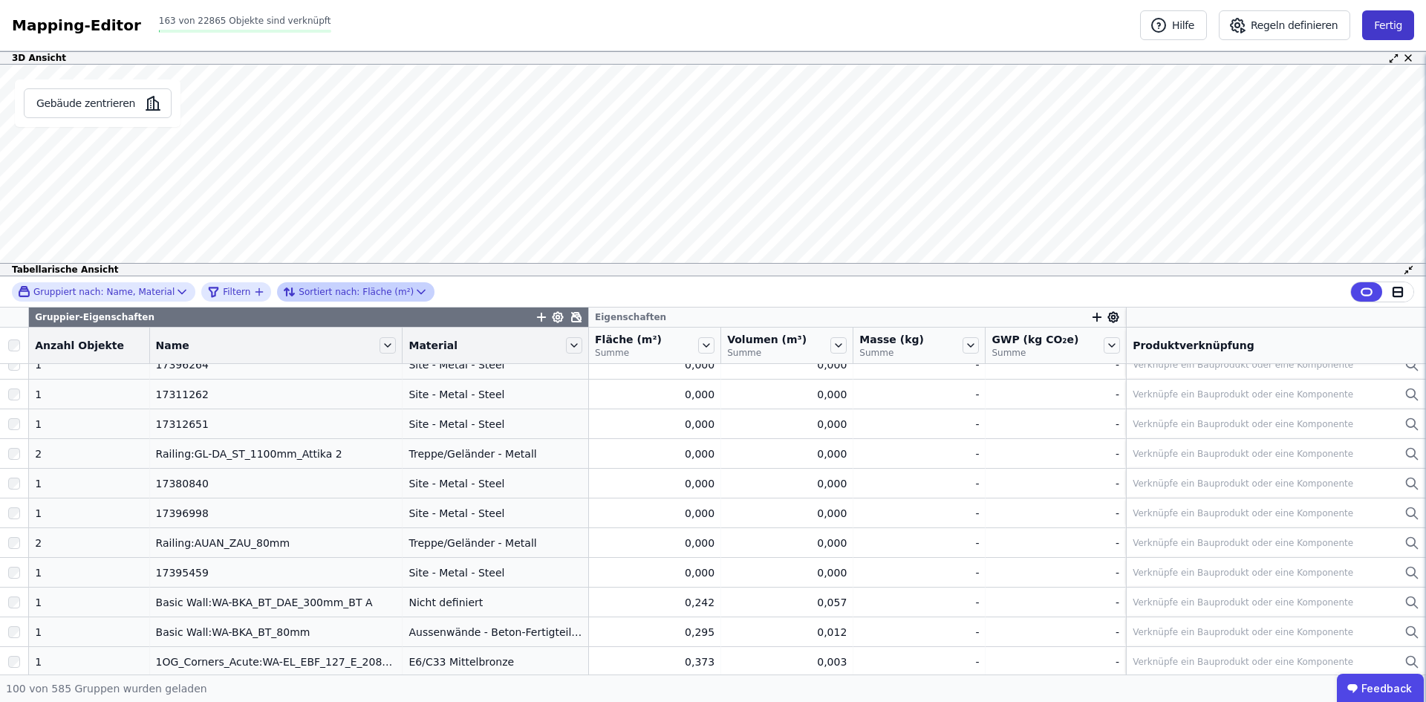
click at [1385, 25] on button "Fertig" at bounding box center [1388, 25] width 52 height 30
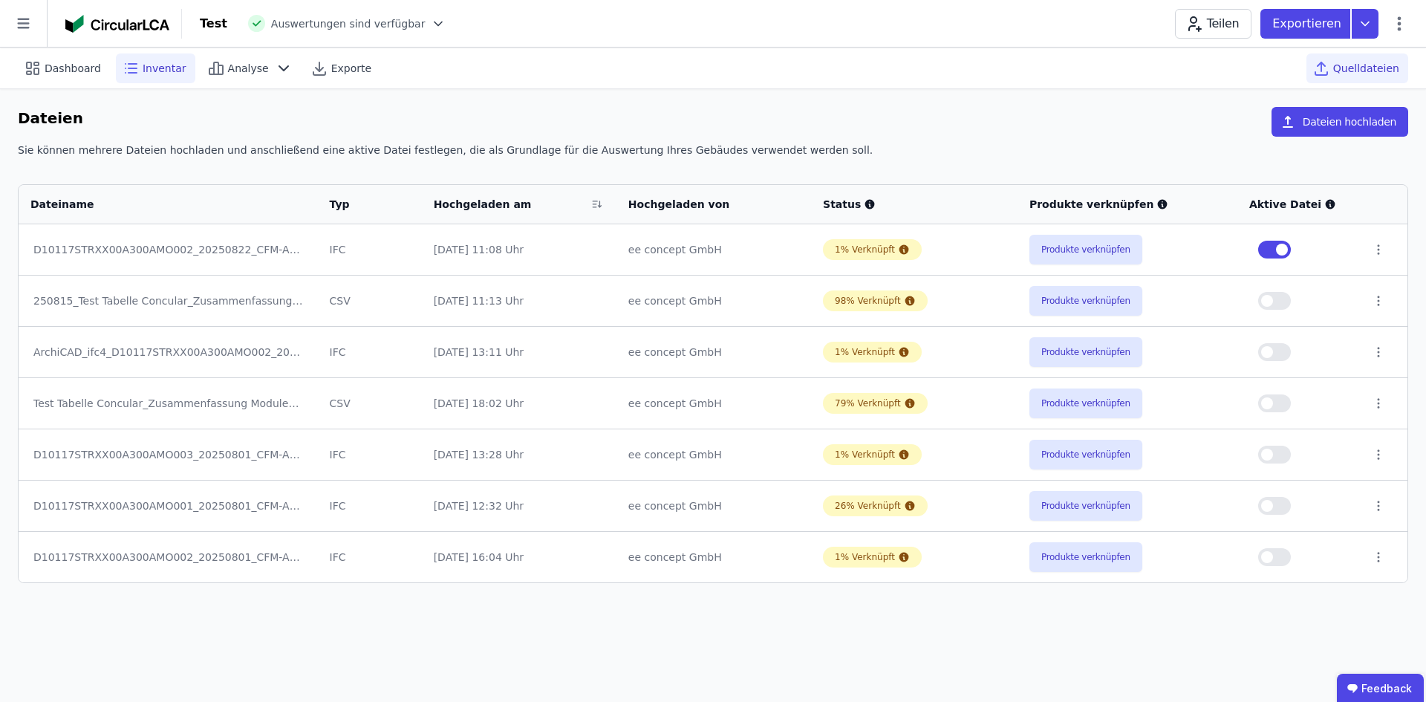
click at [157, 79] on div "Inventar" at bounding box center [155, 68] width 79 height 30
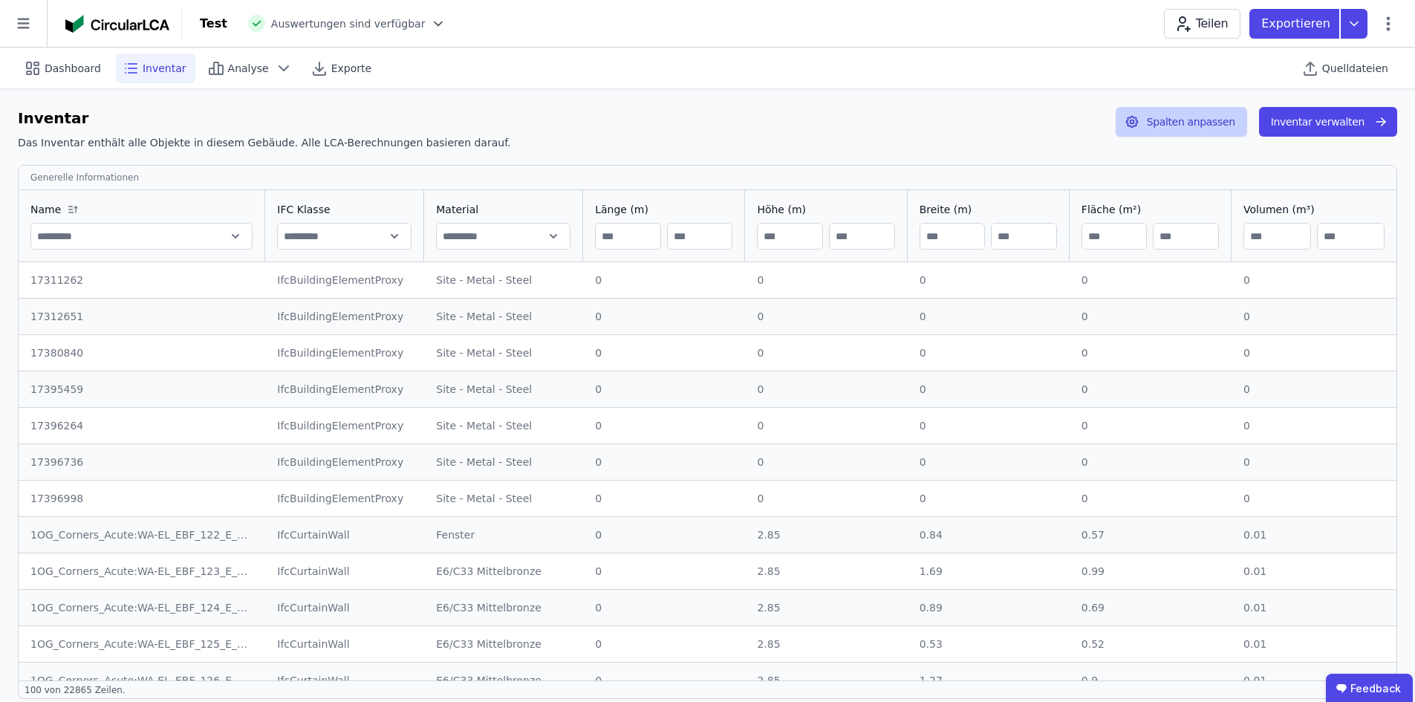
click at [1223, 129] on button "Spalten anpassen" at bounding box center [1181, 122] width 131 height 30
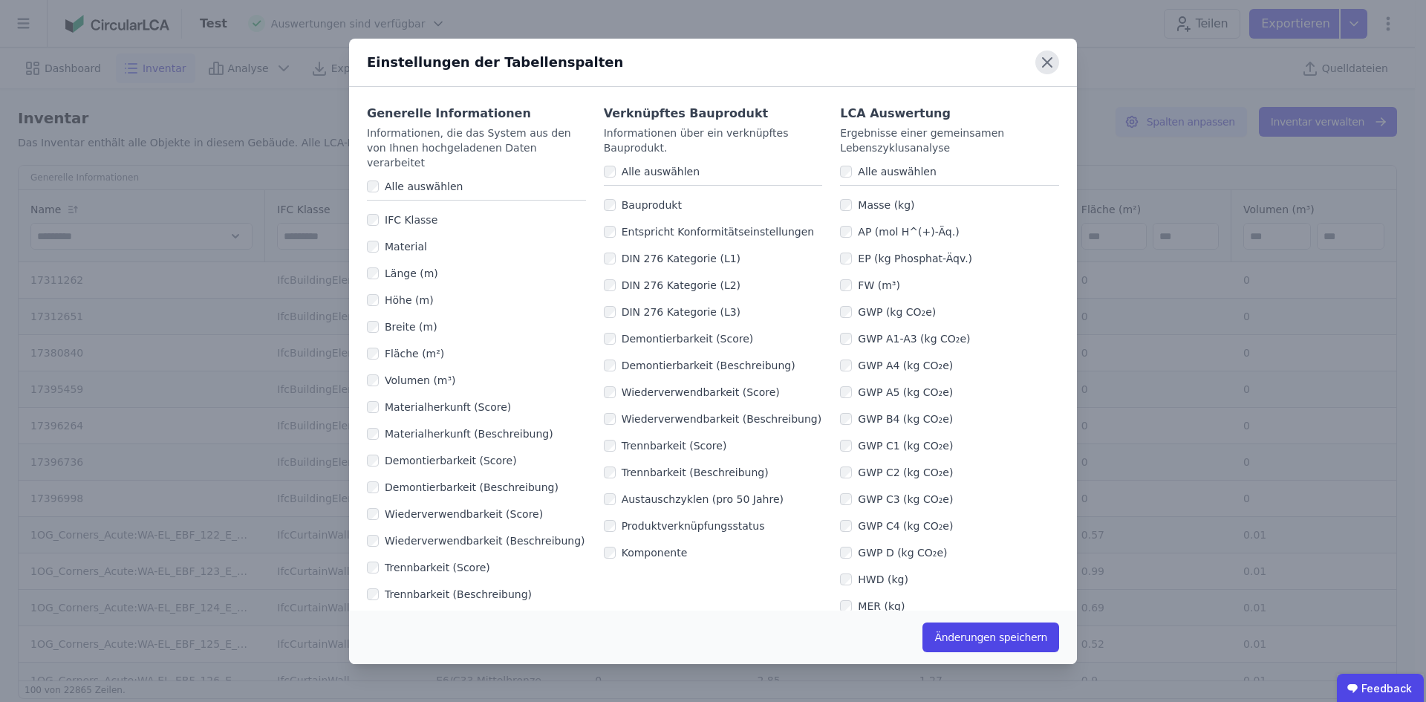
click at [1045, 58] on icon at bounding box center [1048, 63] width 24 height 24
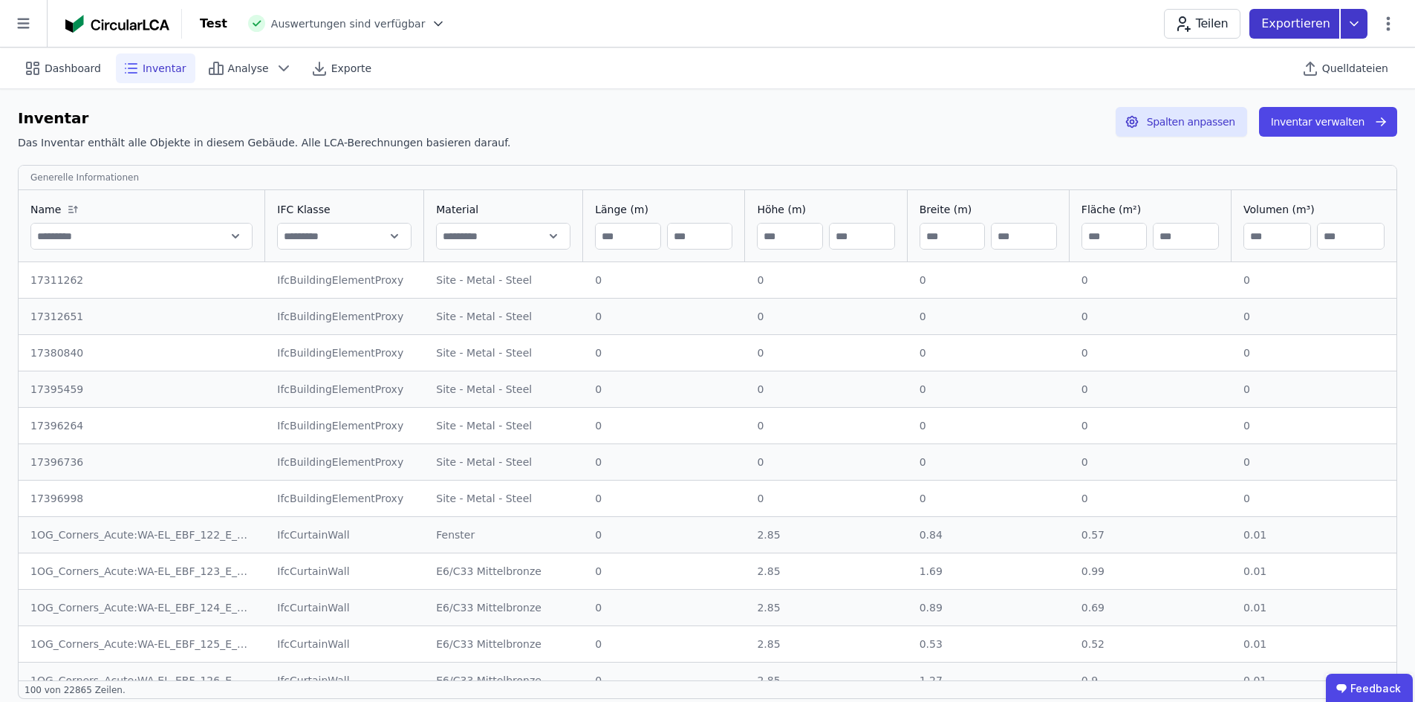
click at [1346, 25] on icon at bounding box center [1354, 24] width 27 height 30
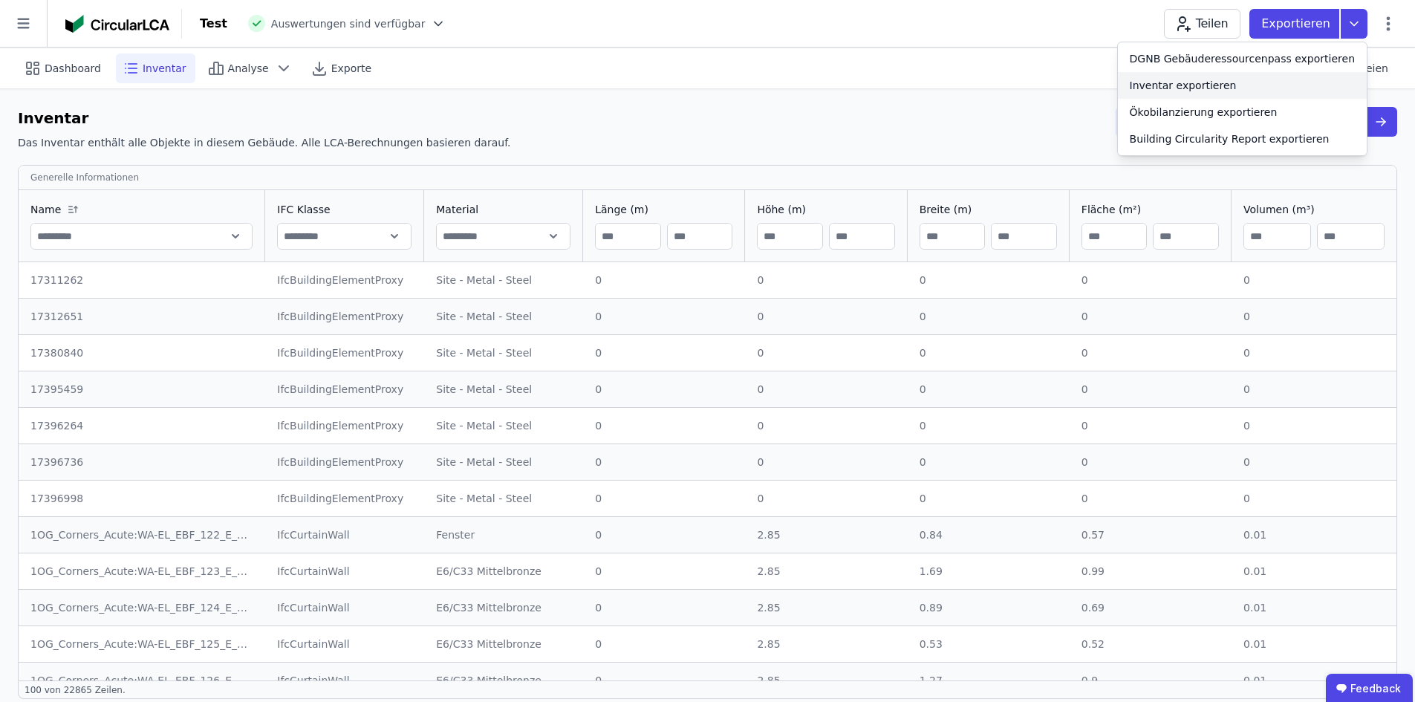
click at [1308, 83] on div "Inventar exportieren" at bounding box center [1242, 85] width 249 height 27
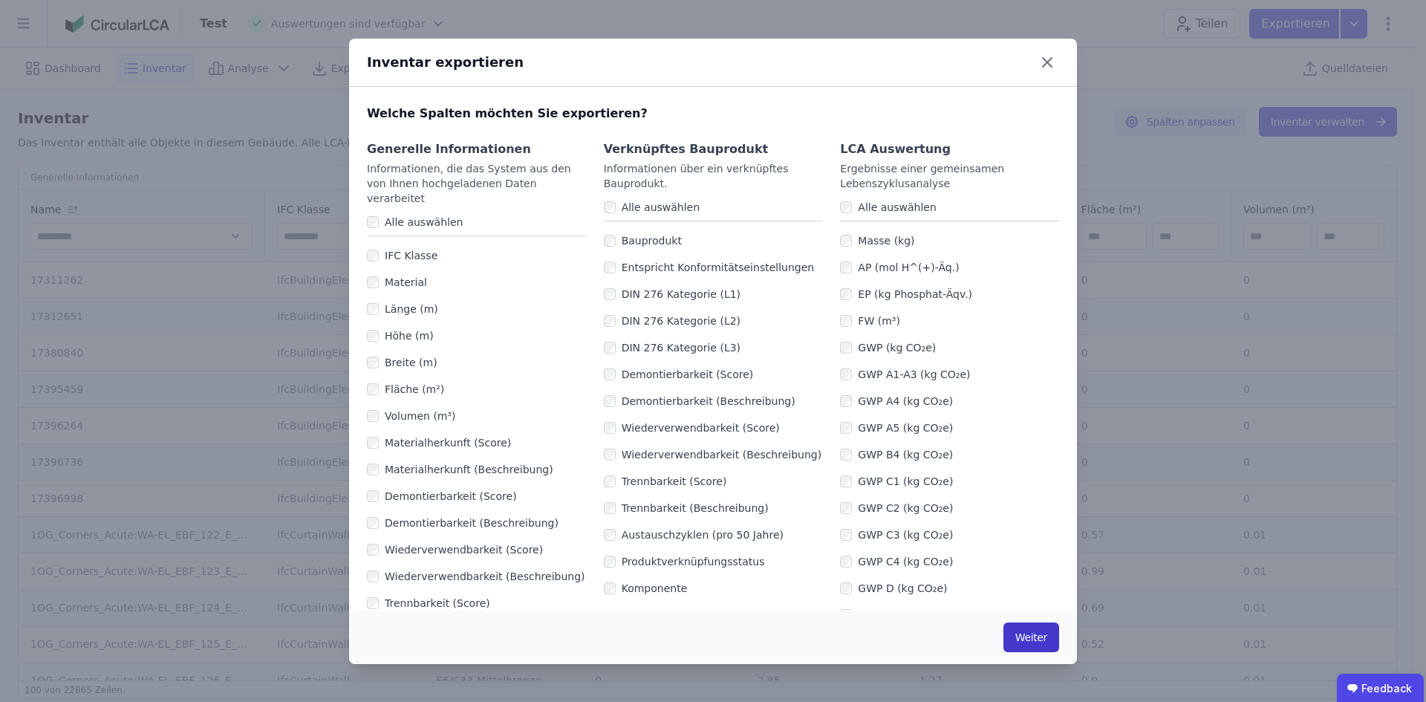
click at [1043, 640] on button "Weiter" at bounding box center [1032, 638] width 56 height 30
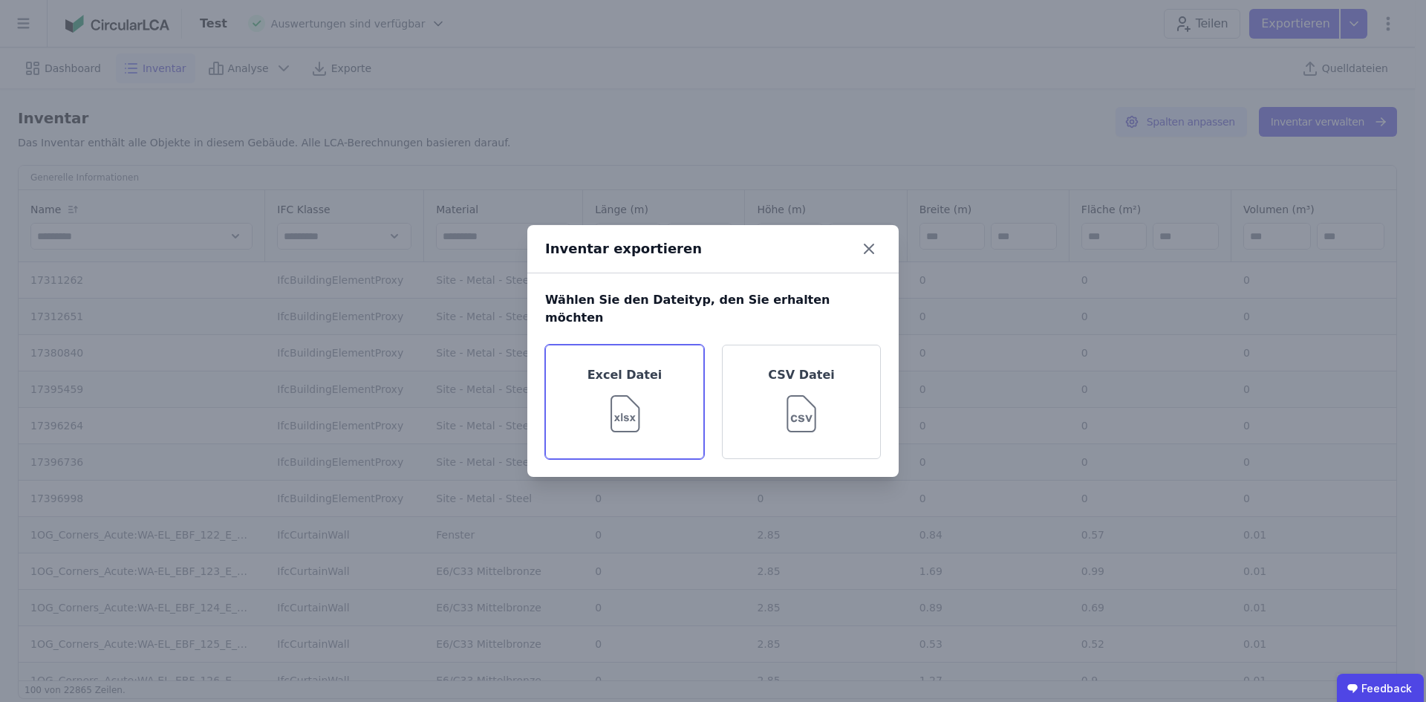
click at [668, 400] on div "Excel Datei" at bounding box center [624, 402] width 159 height 114
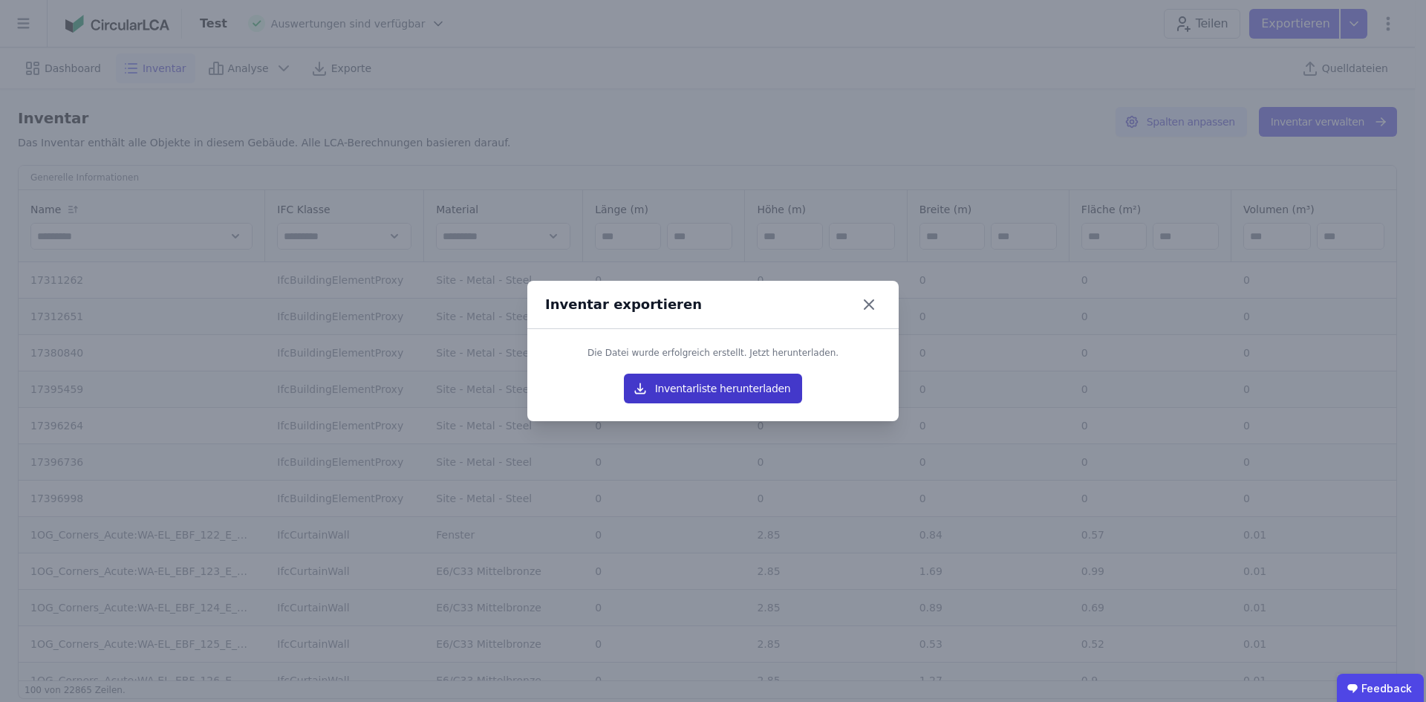
click at [755, 383] on button "Inventarliste herunterladen" at bounding box center [713, 389] width 178 height 30
click at [871, 304] on icon at bounding box center [869, 305] width 24 height 24
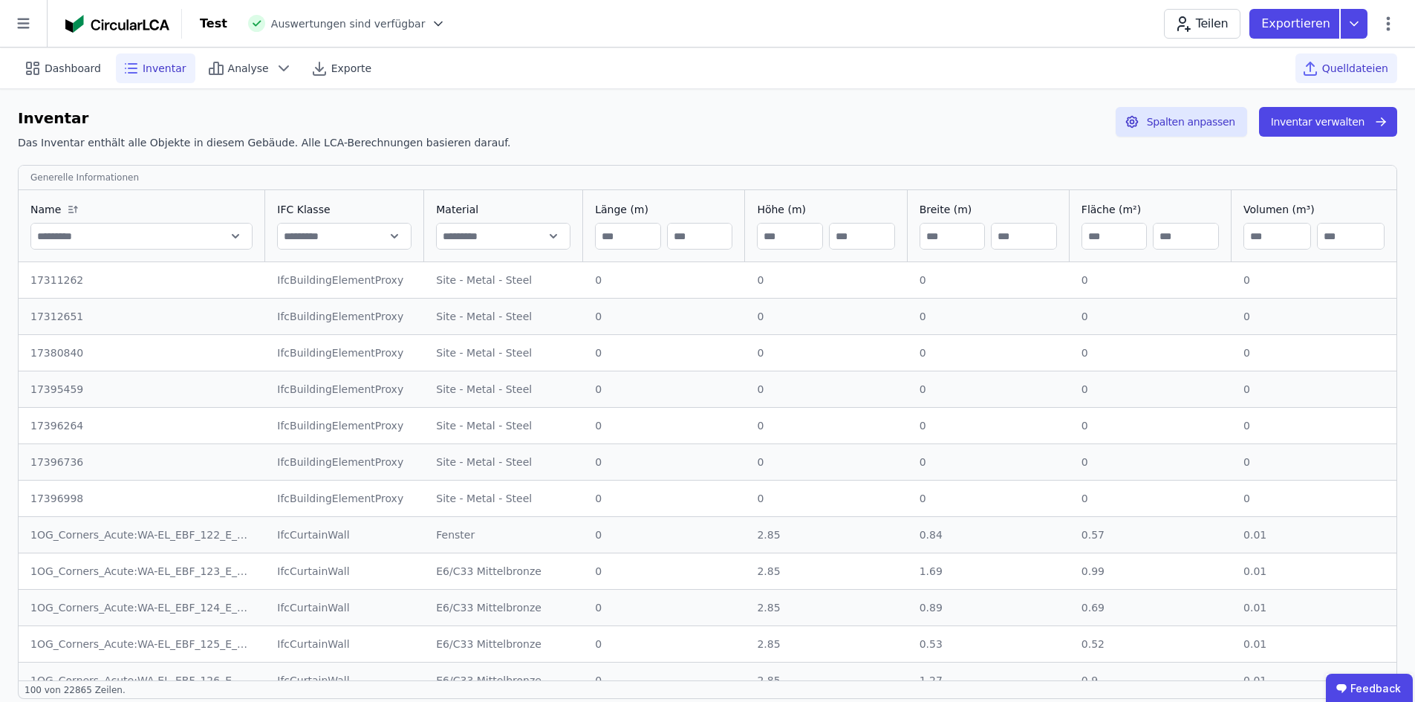
click at [1353, 69] on span "Quelldateien" at bounding box center [1355, 68] width 66 height 15
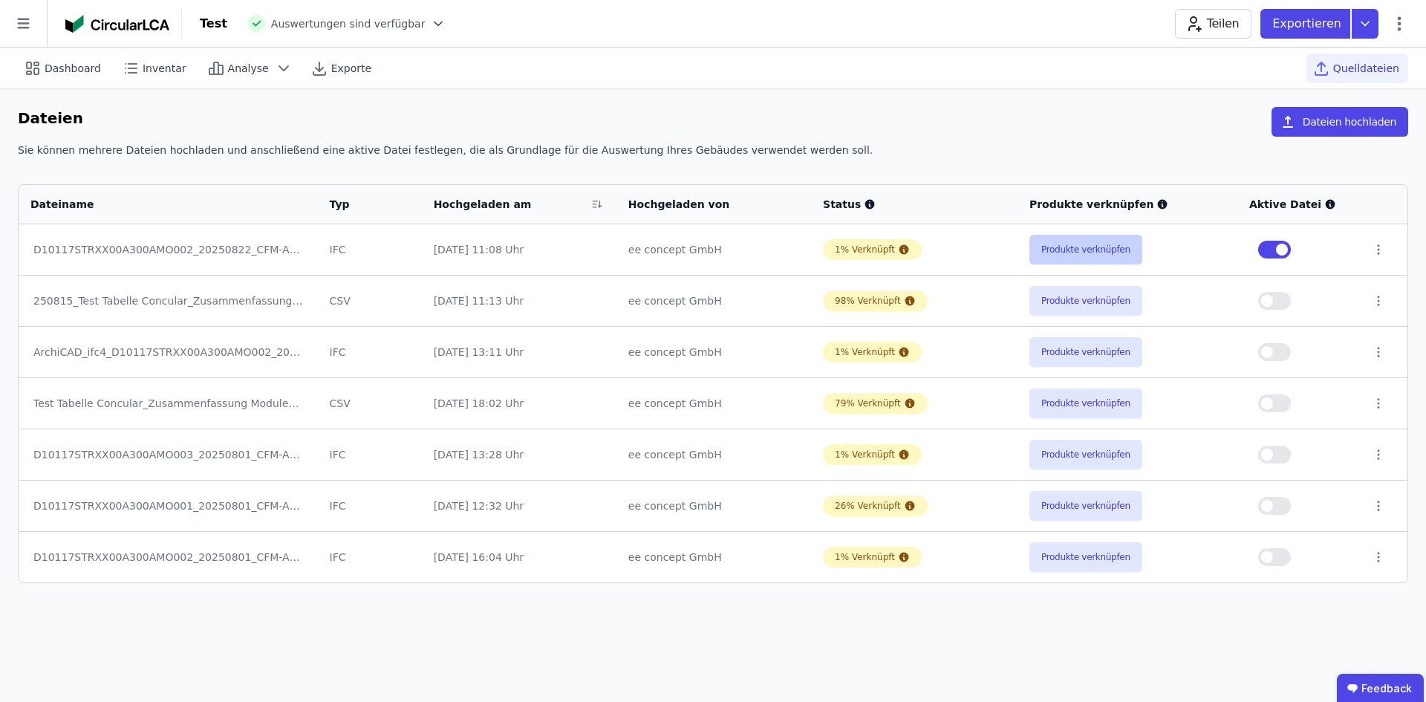
click at [1120, 244] on button "Produkte verknüpfen" at bounding box center [1086, 250] width 113 height 30
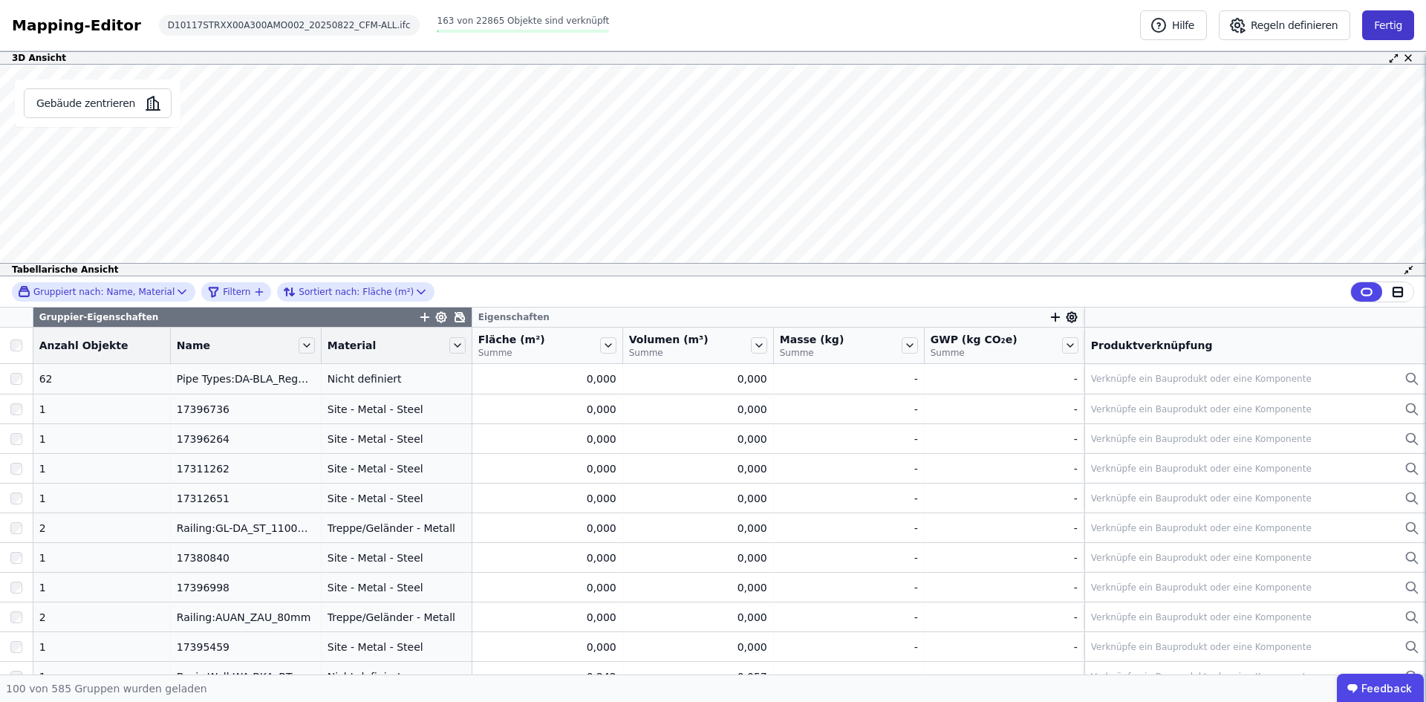
click at [1383, 27] on button "Fertig" at bounding box center [1388, 25] width 52 height 30
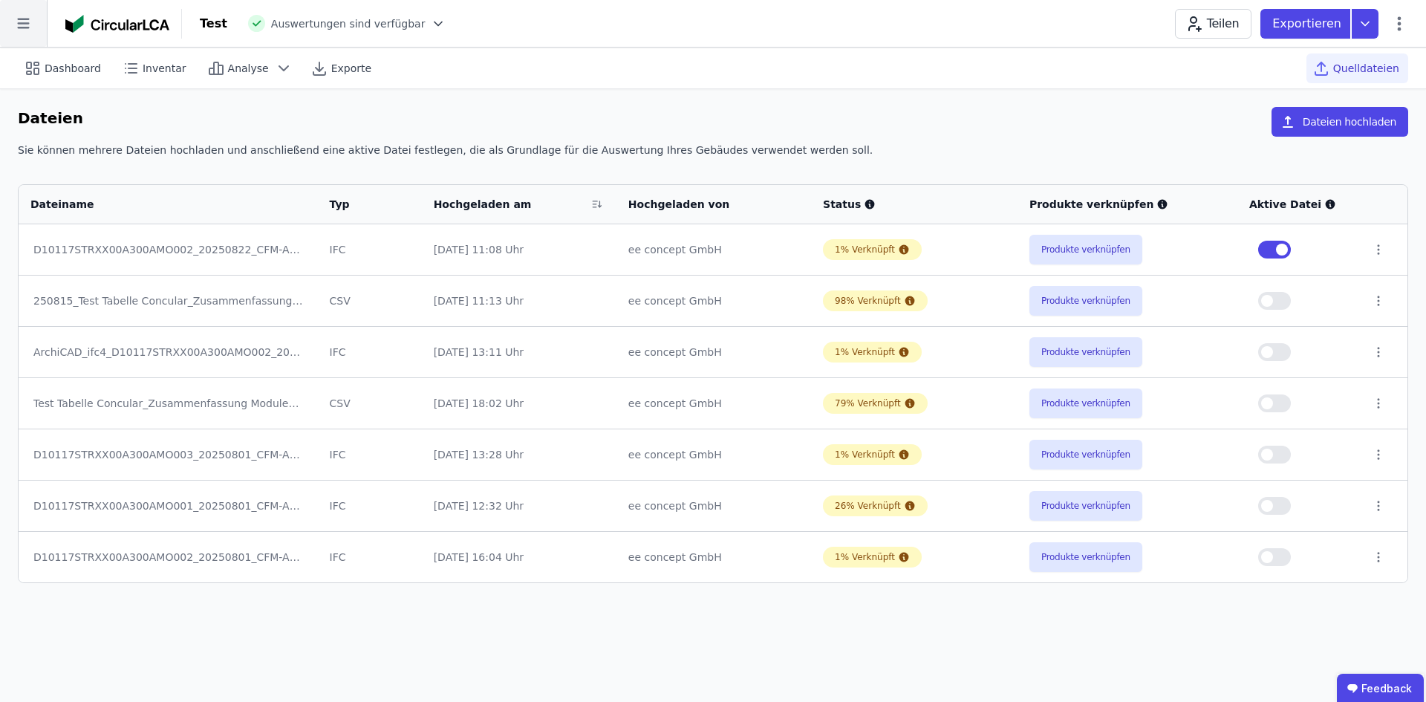
click at [28, 25] on icon at bounding box center [23, 23] width 47 height 47
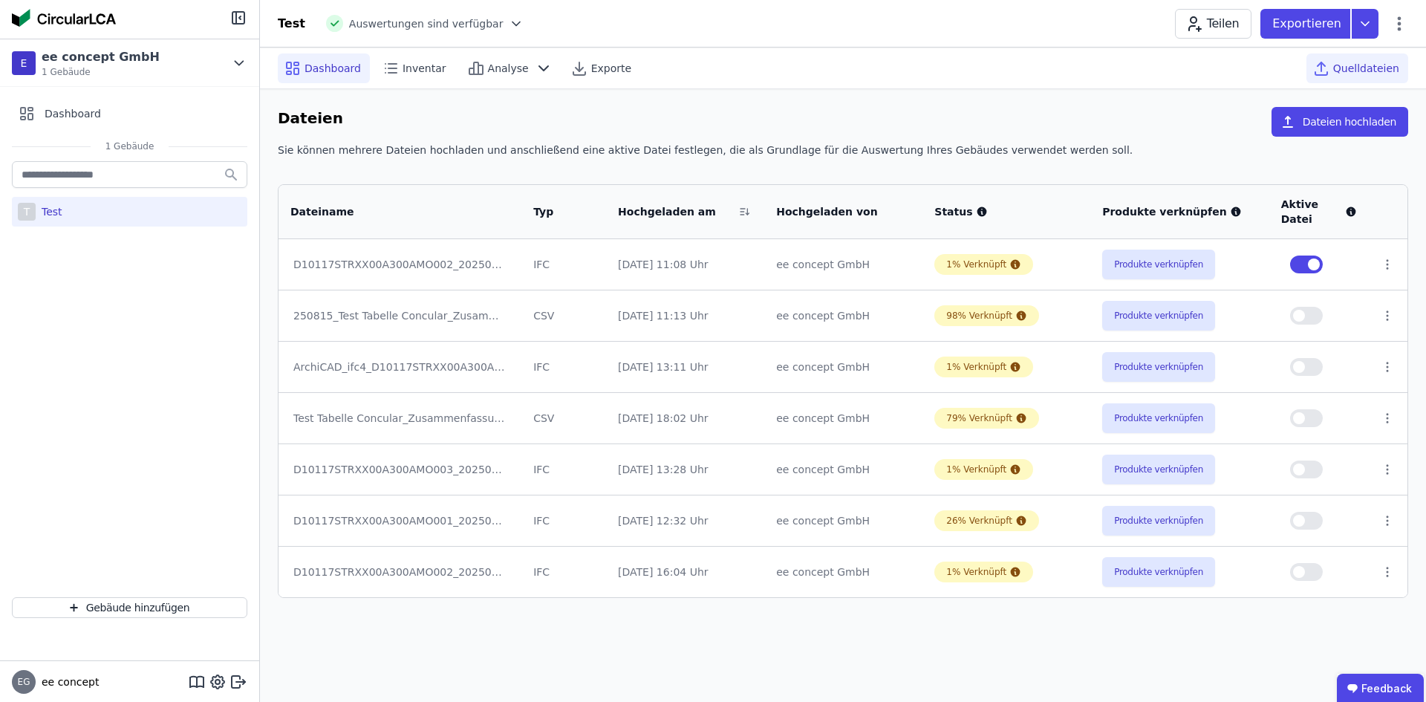
click at [325, 73] on span "Dashboard" at bounding box center [333, 68] width 56 height 15
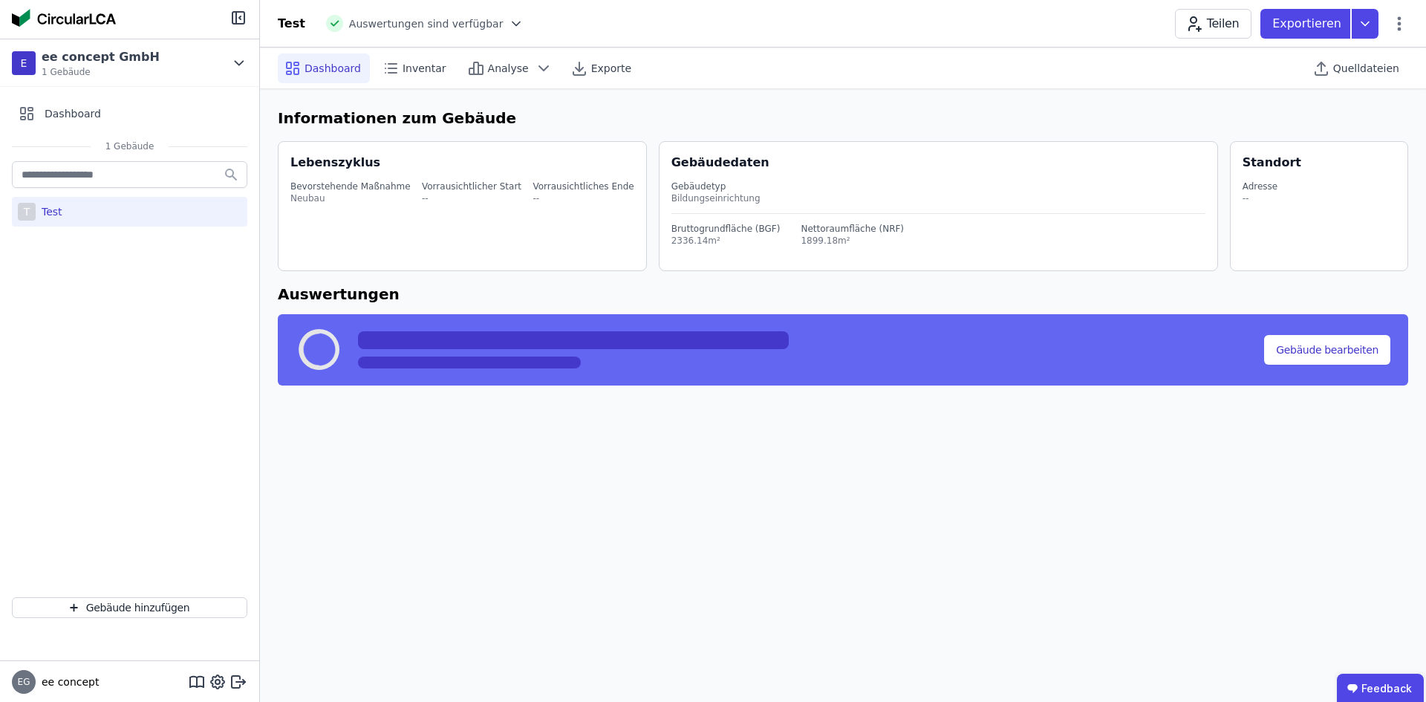
select select "*"
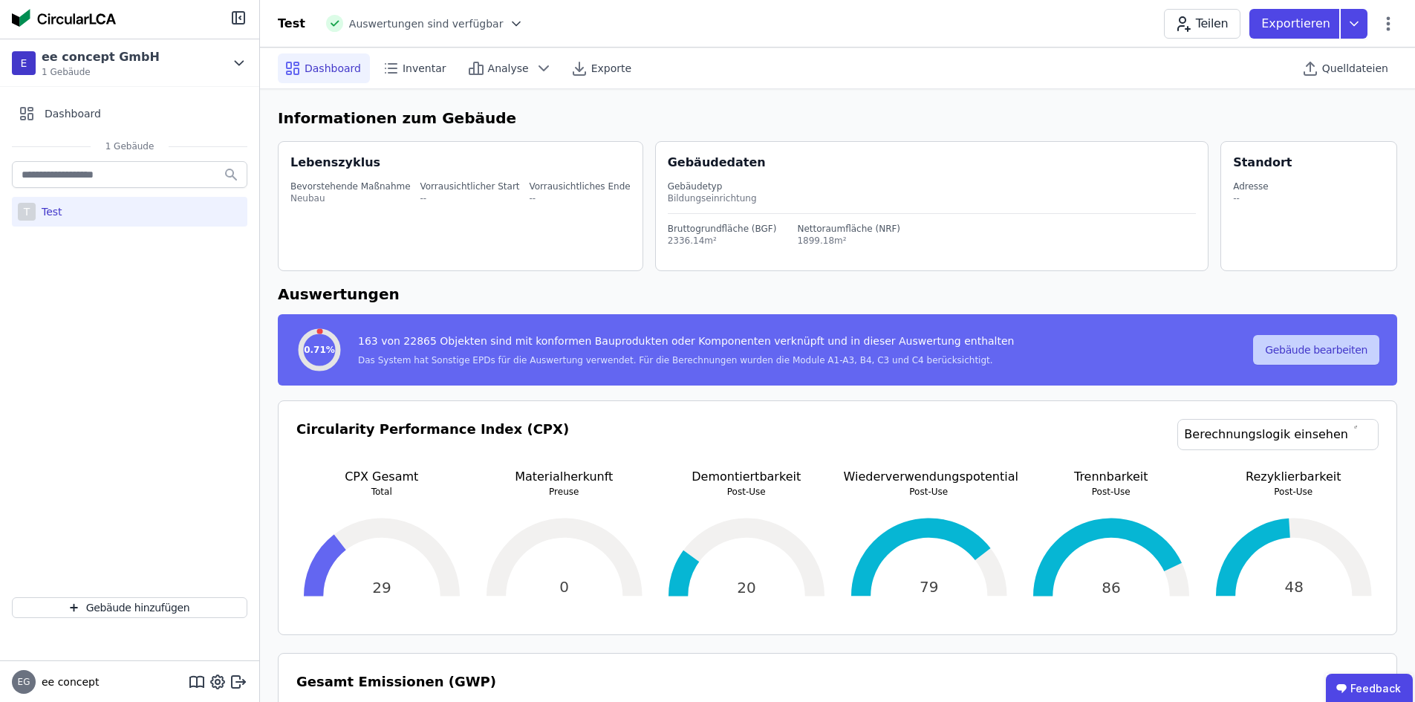
click at [1343, 352] on button "Gebäude bearbeiten" at bounding box center [1316, 350] width 126 height 30
select select "**********"
select select "*"
select select "**********"
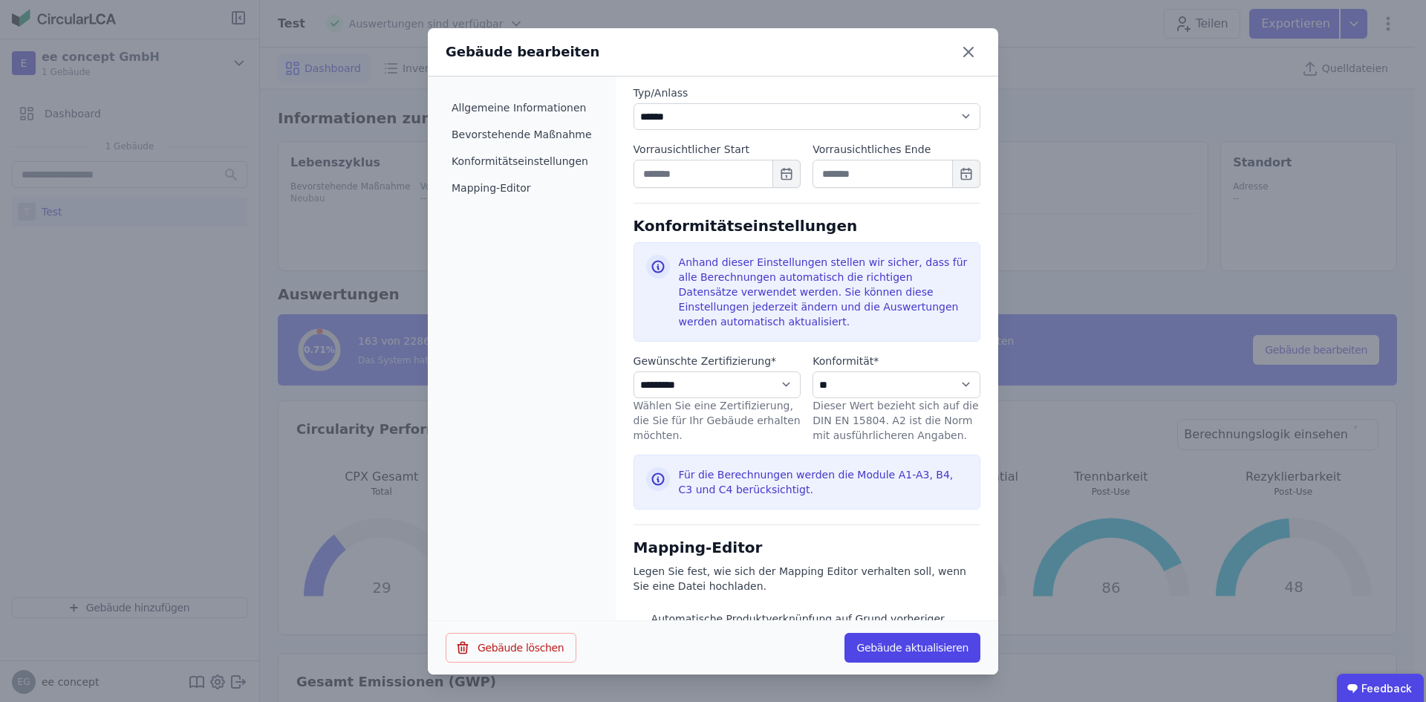
scroll to position [524, 0]
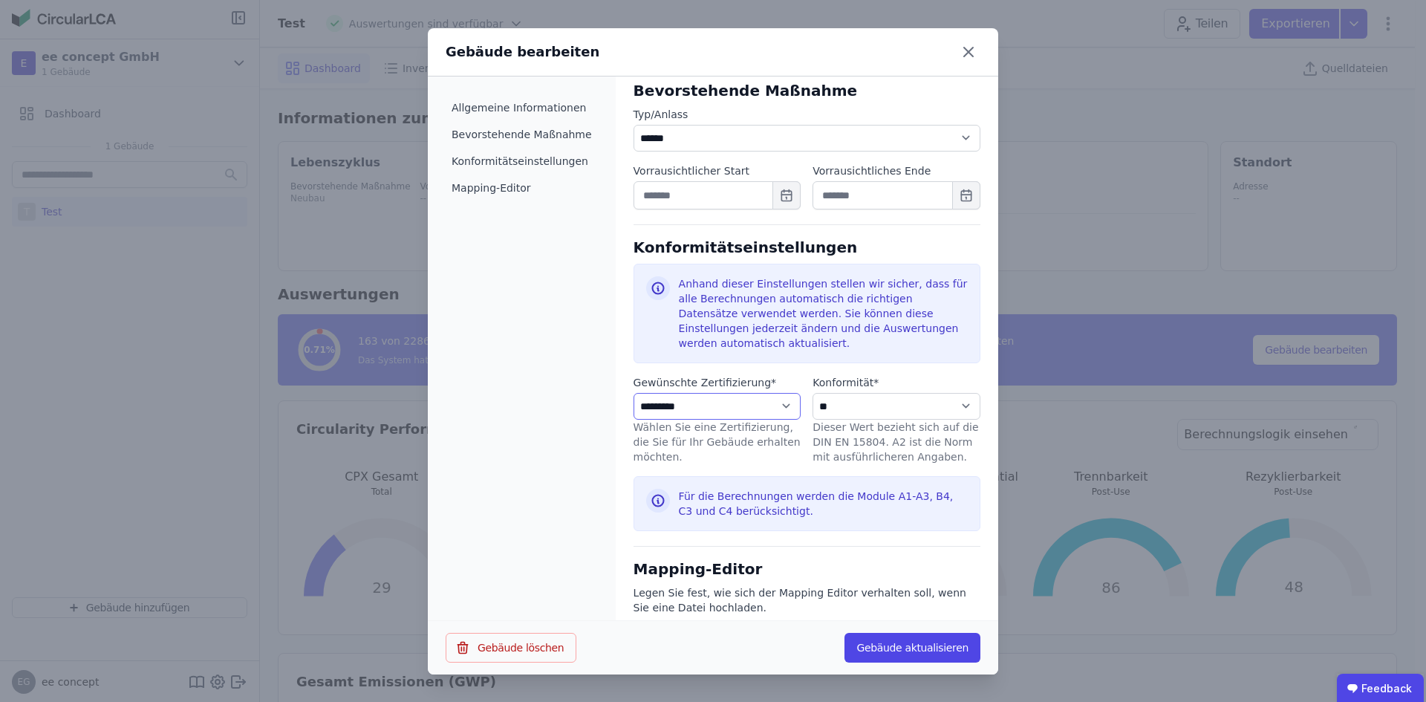
click at [764, 394] on select "**********" at bounding box center [718, 406] width 168 height 27
click at [773, 393] on select "**********" at bounding box center [718, 406] width 168 height 27
click at [952, 393] on select "**********" at bounding box center [897, 406] width 168 height 27
select select "**********"
click at [813, 393] on select "**********" at bounding box center [897, 406] width 168 height 27
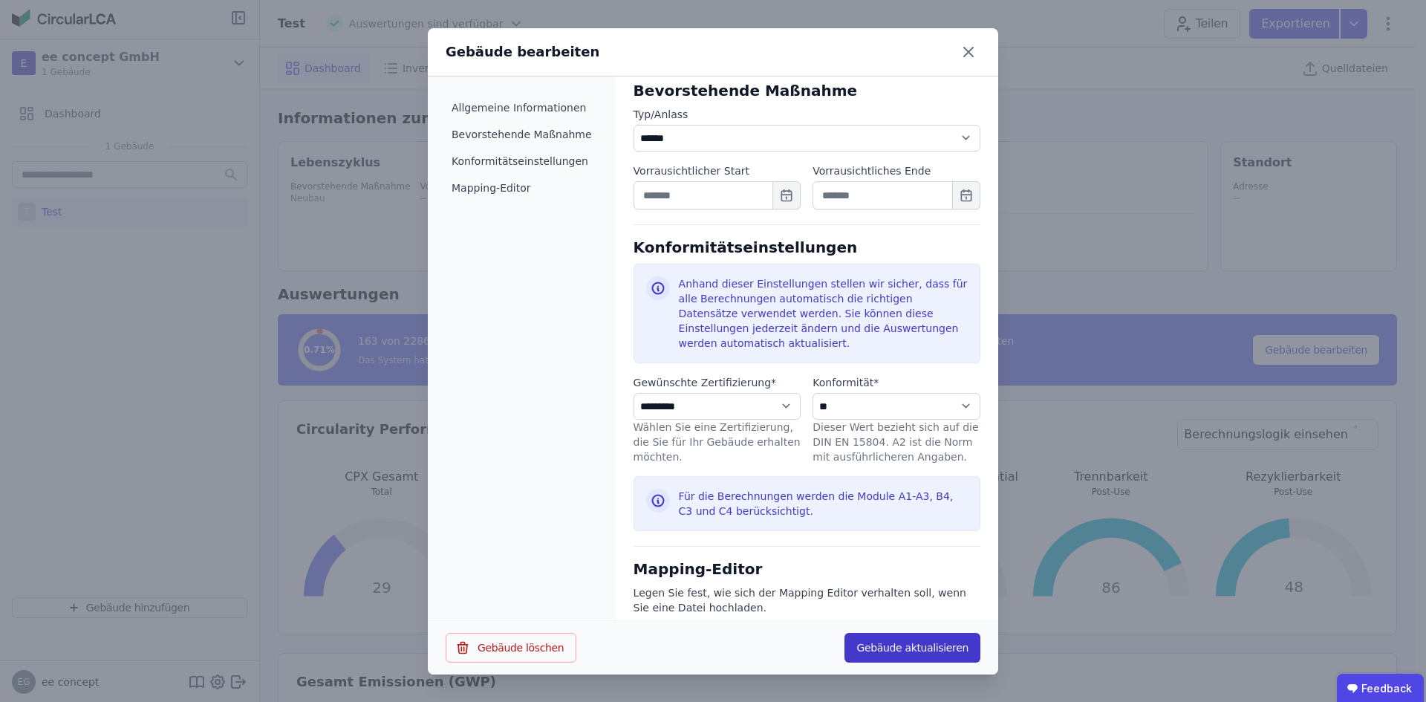
click at [916, 649] on button "Gebäude aktualisieren" at bounding box center [913, 648] width 136 height 30
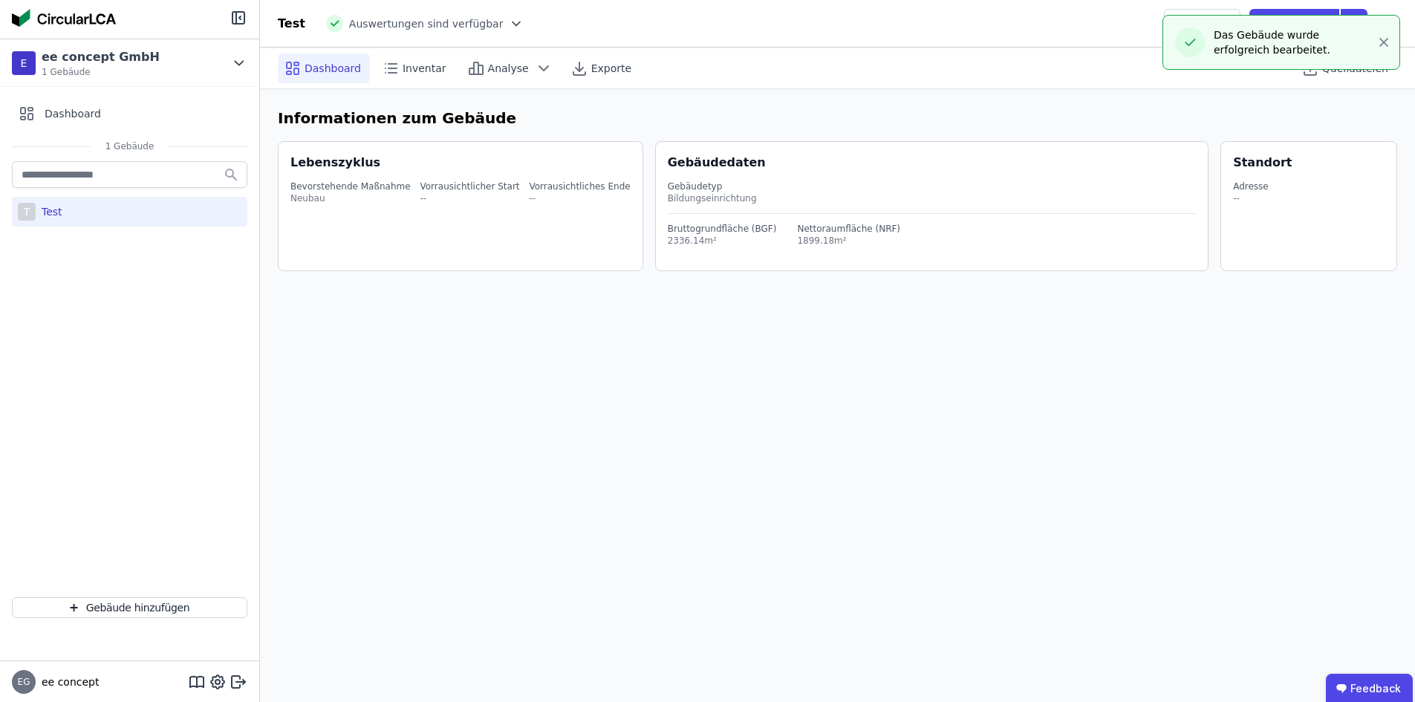
select select "*"
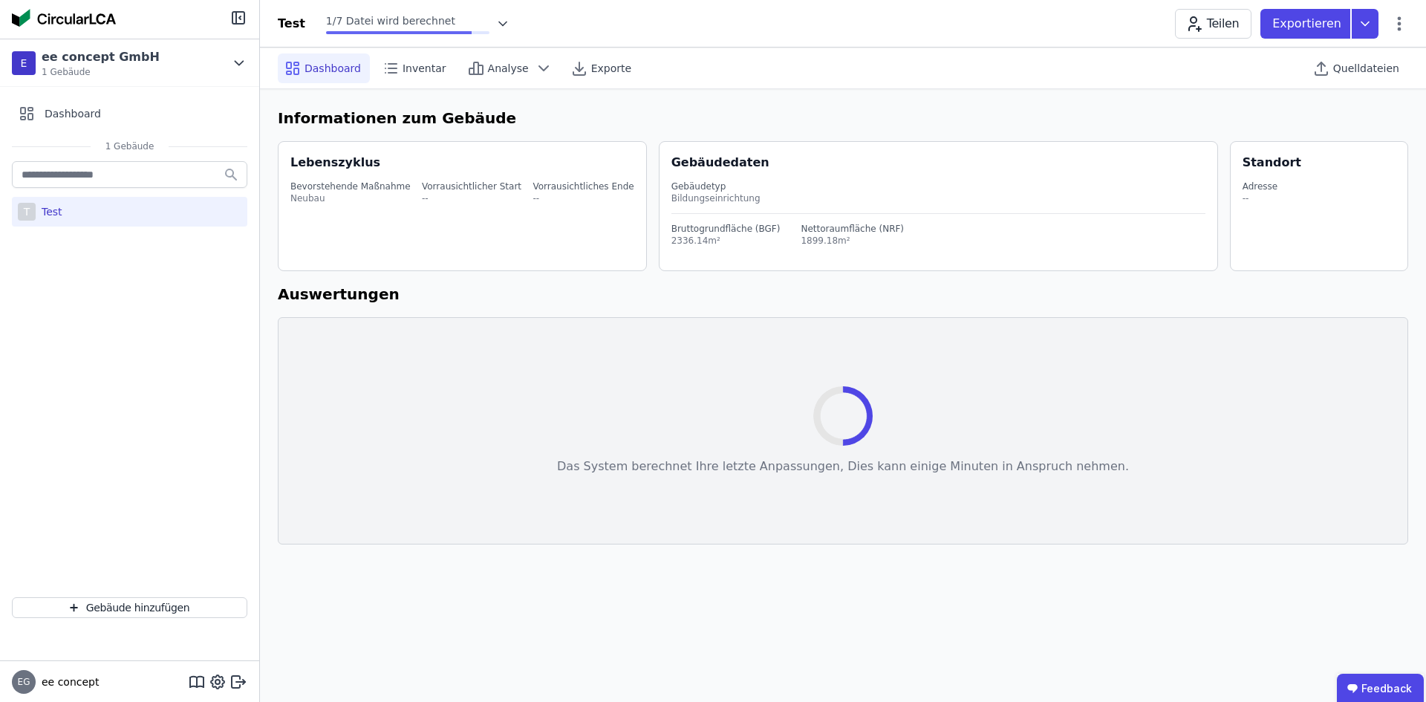
select select "*"
